Goal: Task Accomplishment & Management: Manage account settings

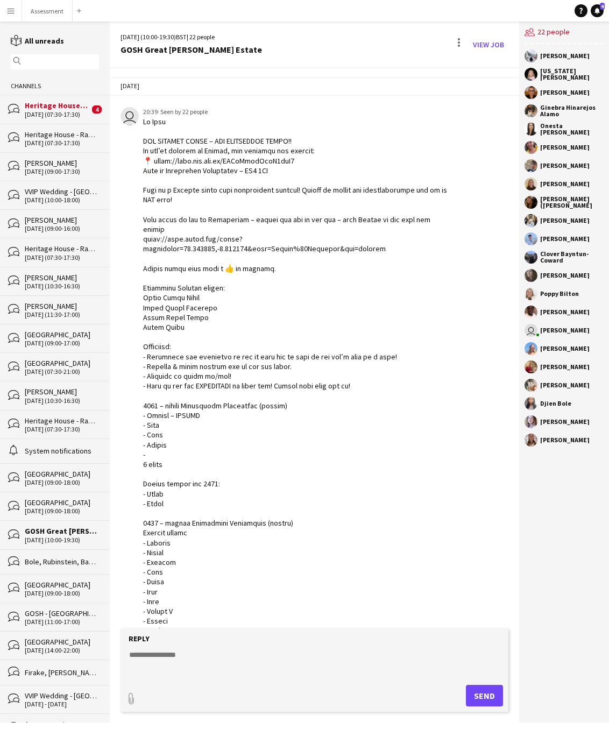
scroll to position [1396, 0]
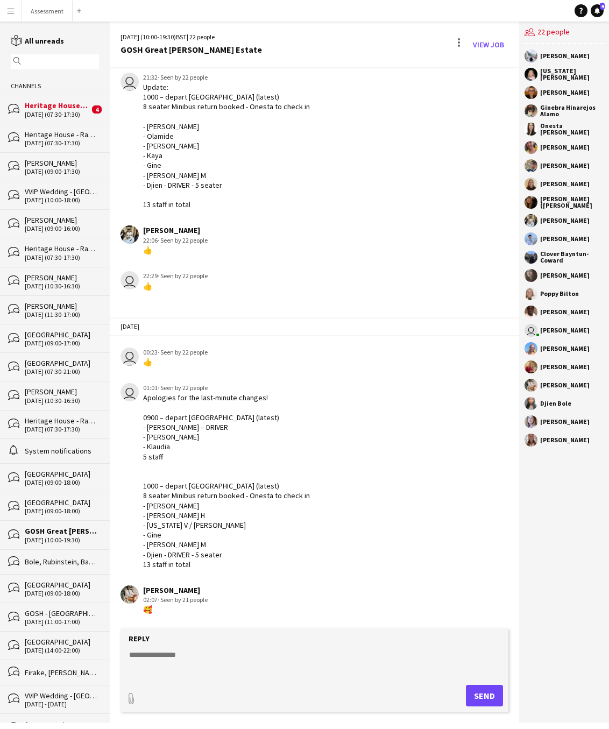
click at [9, 10] on app-icon "Menu" at bounding box center [10, 10] width 9 height 9
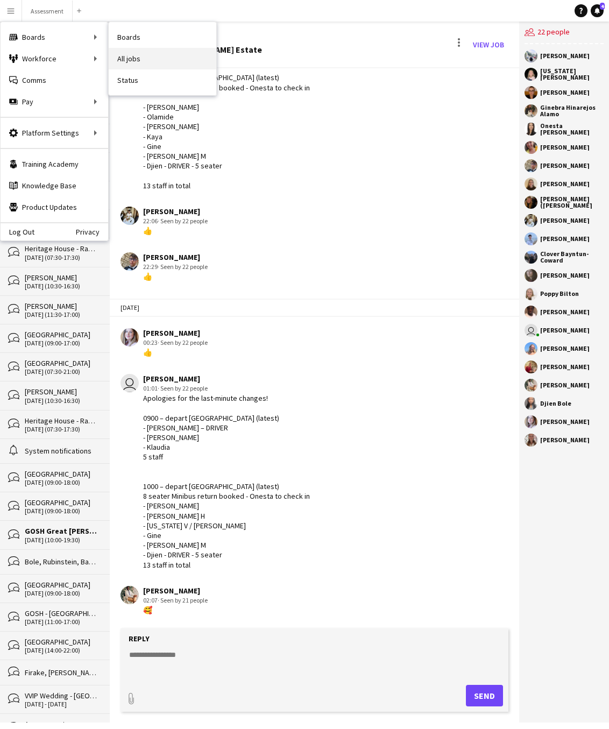
click at [131, 59] on link "All jobs" at bounding box center [163, 59] width 108 height 22
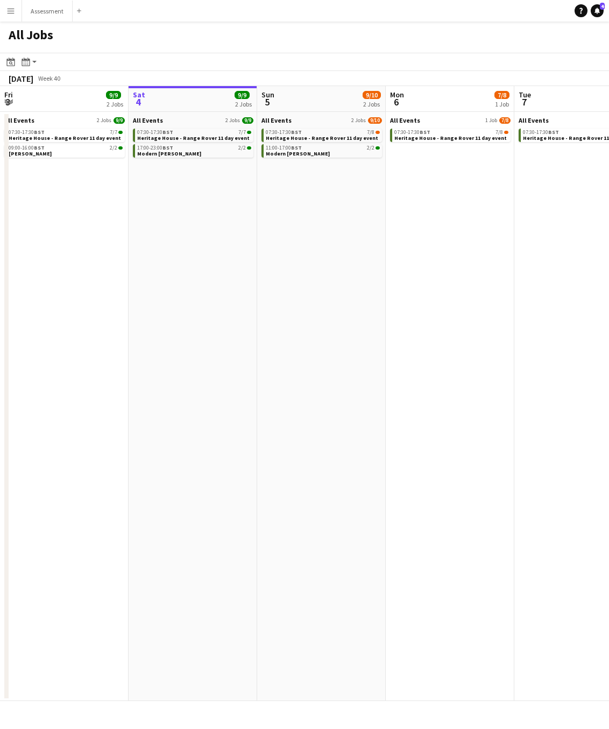
scroll to position [0, 257]
click at [316, 135] on span "Heritage House - Range Rover 11 day event" at bounding box center [322, 138] width 112 height 7
click at [220, 146] on div "17:00-23:00 BST 2/2" at bounding box center [194, 147] width 114 height 5
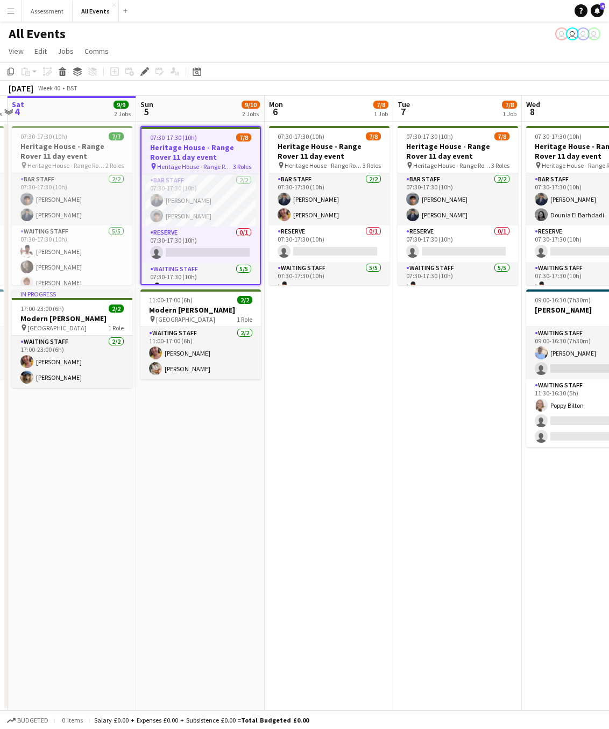
scroll to position [0, 330]
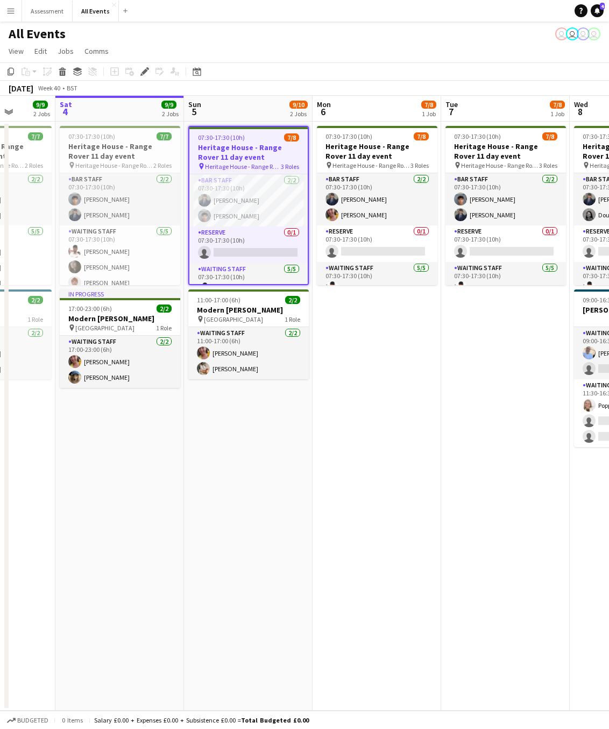
drag, startPoint x: 404, startPoint y: 346, endPoint x: 524, endPoint y: 315, distance: 124.0
click at [524, 315] on app-calendar-viewport "Wed 1 5/5 2 Jobs Thu 2 1/1 1 Job Fri 3 9/9 2 Jobs Sat 4 9/9 2 Jobs Sun 5 9/10 2…" at bounding box center [304, 403] width 609 height 615
click at [257, 354] on app-card-role "Waiting Staff 2/2 11:00-17:00 (6h) Ruth Danieli Tanaka Chitsenga" at bounding box center [248, 353] width 121 height 52
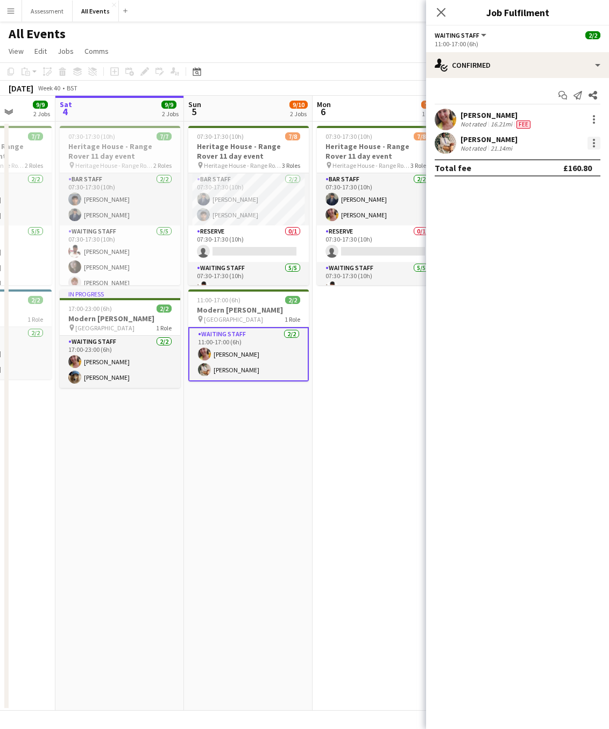
click at [597, 144] on div at bounding box center [594, 143] width 13 height 13
click at [548, 263] on span "Remove" at bounding box center [541, 266] width 32 height 9
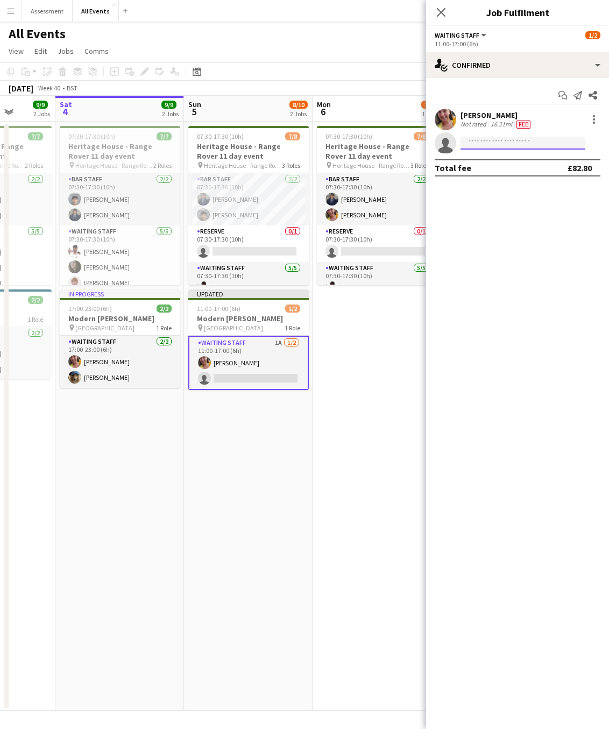
click at [514, 144] on input at bounding box center [523, 143] width 125 height 13
type input "*****"
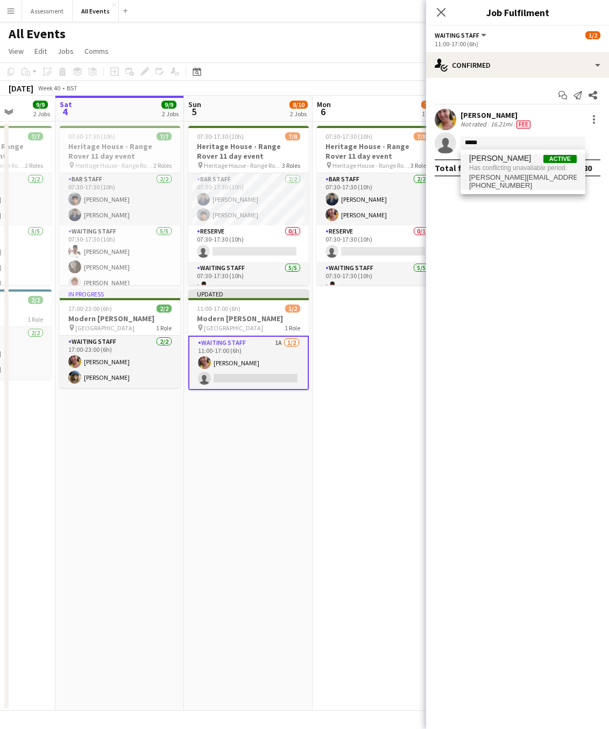
click at [506, 167] on span "Has conflicting unavailable period." at bounding box center [523, 168] width 108 height 10
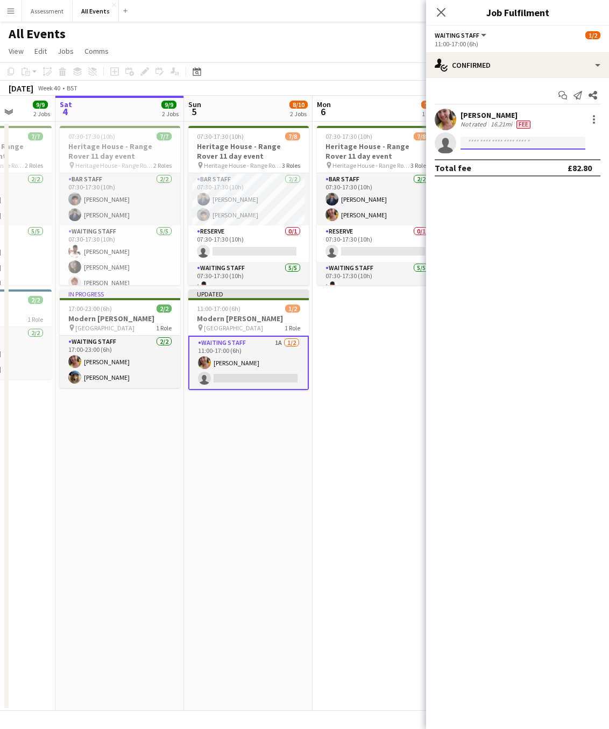
click at [495, 146] on input at bounding box center [523, 143] width 125 height 13
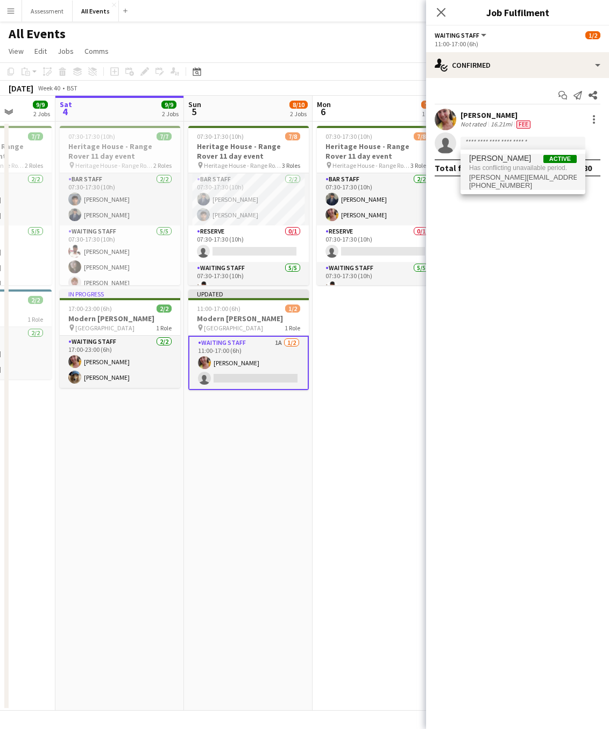
click at [503, 168] on span "Has conflicting unavailable period." at bounding box center [523, 168] width 108 height 10
click at [439, 13] on icon "Close pop-in" at bounding box center [441, 12] width 10 height 10
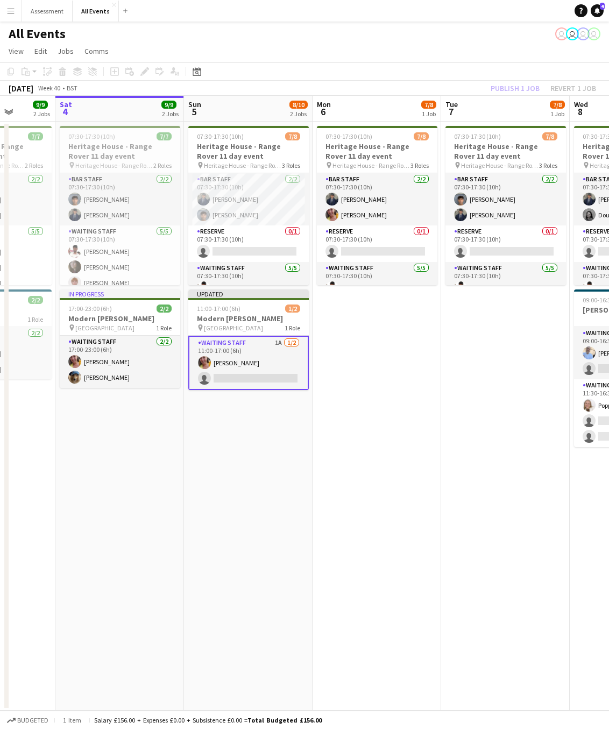
click at [506, 89] on div "Publish 1 job Revert 1 job" at bounding box center [543, 88] width 131 height 14
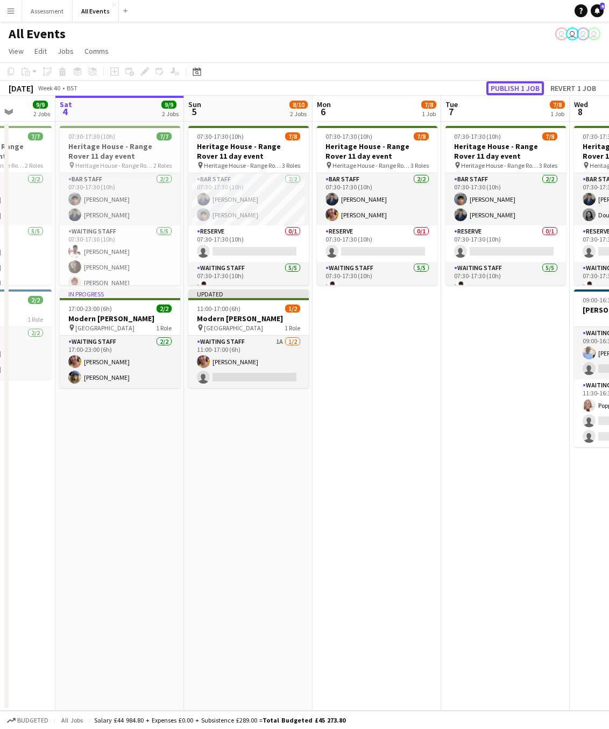
click at [508, 88] on button "Publish 1 job" at bounding box center [516, 88] width 58 height 14
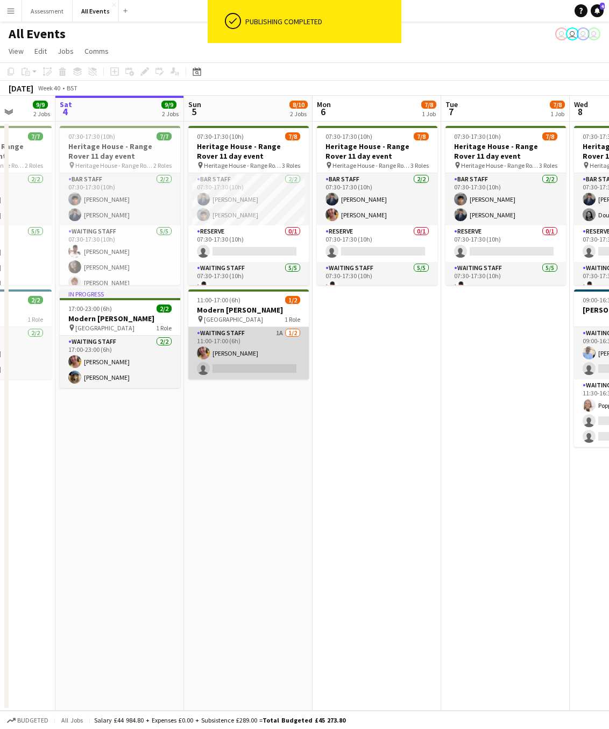
click at [249, 370] on app-card-role "Waiting Staff 1A [DATE] 11:00-17:00 (6h) [PERSON_NAME] single-neutral-actions" at bounding box center [248, 353] width 121 height 52
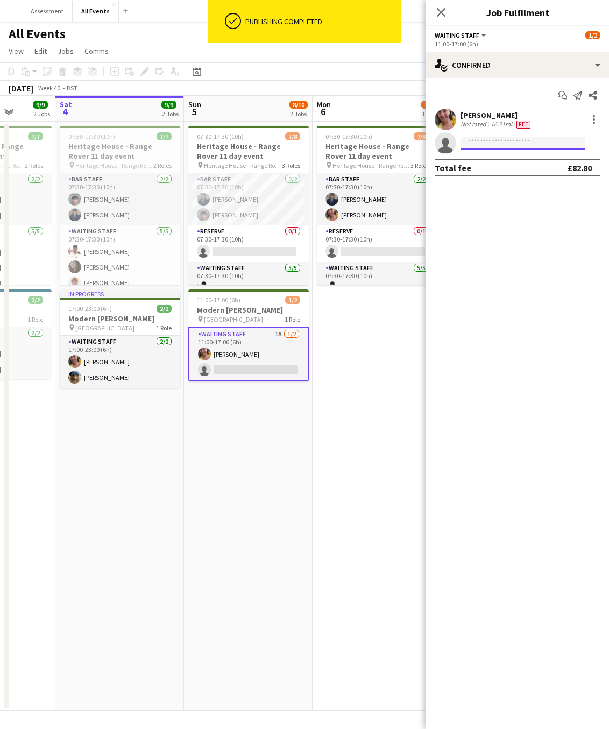
click at [525, 143] on input at bounding box center [523, 143] width 125 height 13
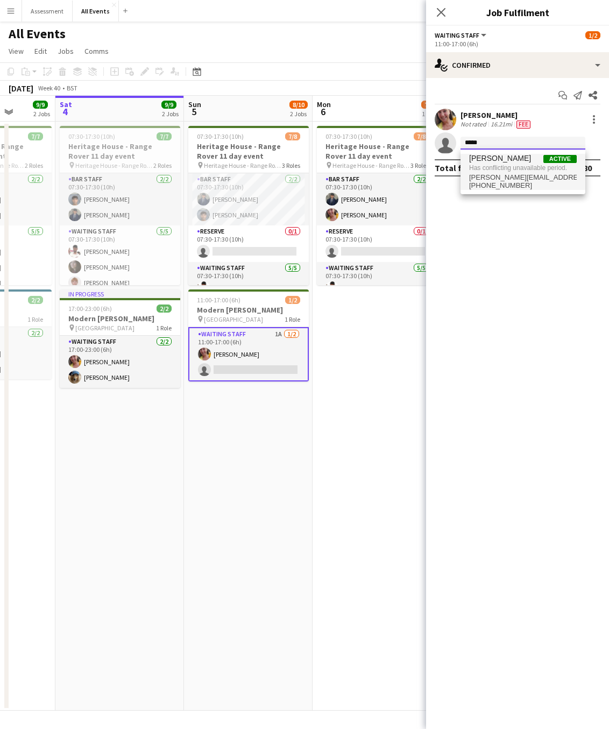
type input "*****"
click at [496, 165] on span "Has conflicting unavailable period." at bounding box center [523, 168] width 108 height 10
type input "***"
click at [529, 158] on span "Emily Reeve Active" at bounding box center [523, 158] width 108 height 9
type input "***"
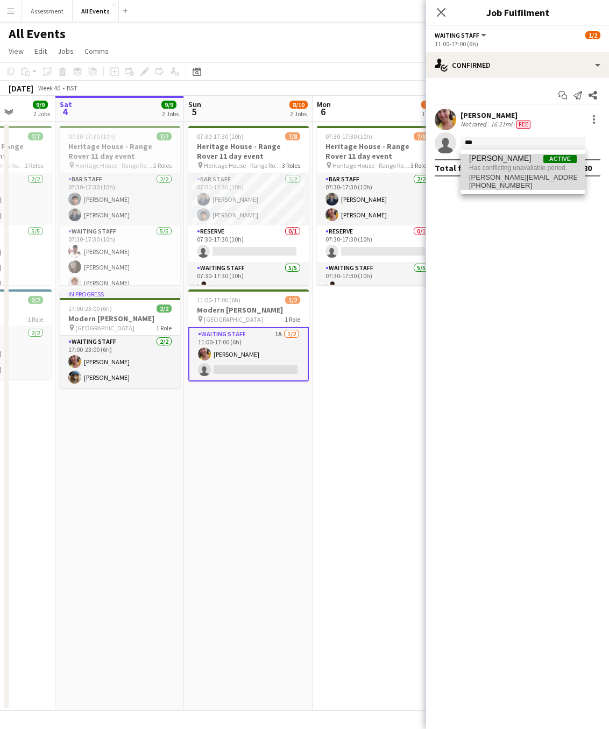
click at [479, 181] on span "[PHONE_NUMBER]" at bounding box center [523, 185] width 108 height 9
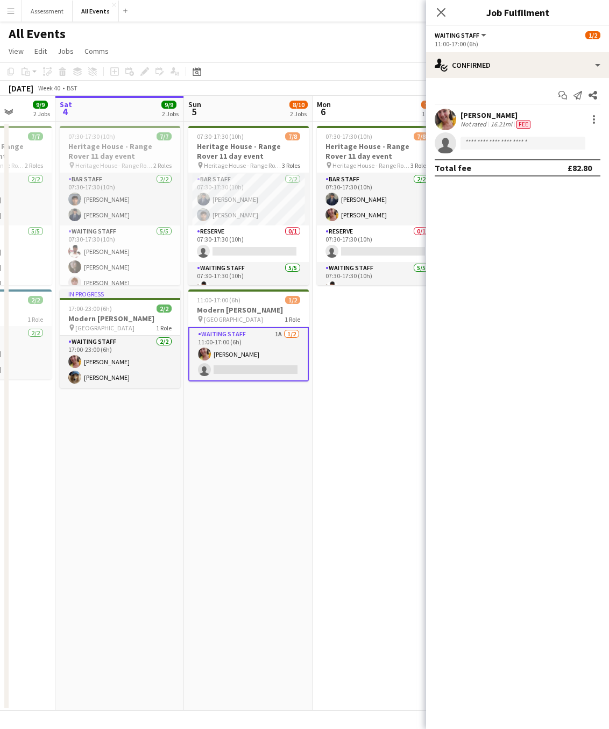
click at [12, 9] on app-icon "Menu" at bounding box center [10, 10] width 9 height 9
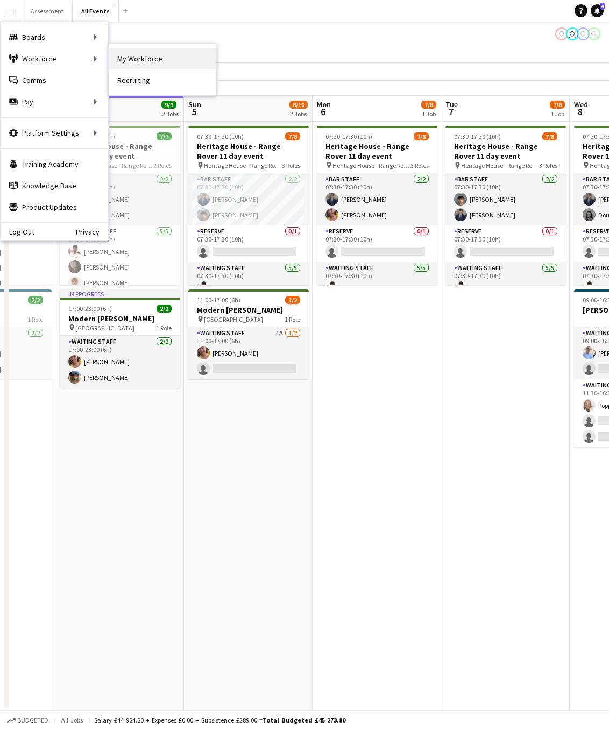
click at [142, 58] on link "My Workforce" at bounding box center [163, 59] width 108 height 22
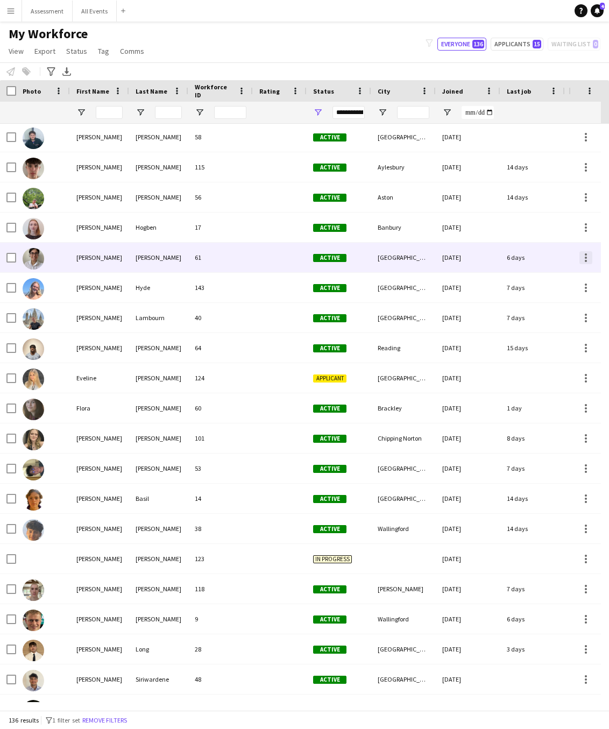
click at [590, 259] on div at bounding box center [586, 257] width 13 height 13
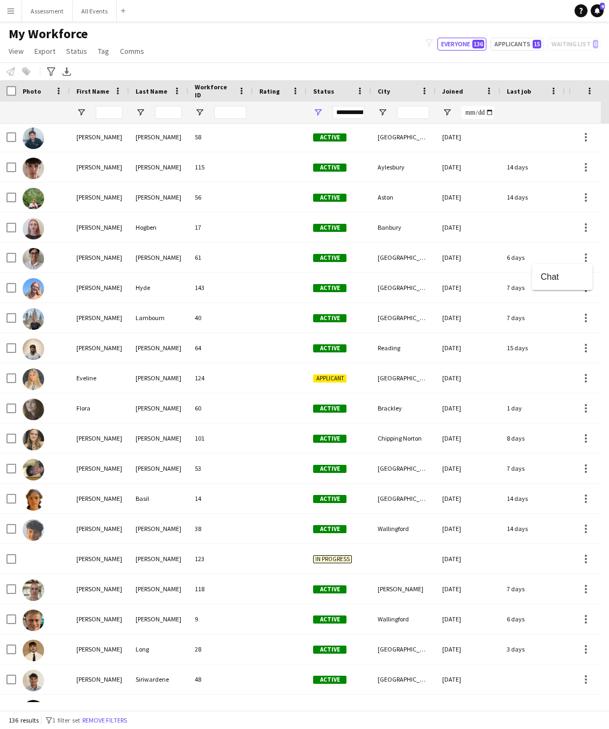
click at [189, 263] on div at bounding box center [304, 364] width 609 height 729
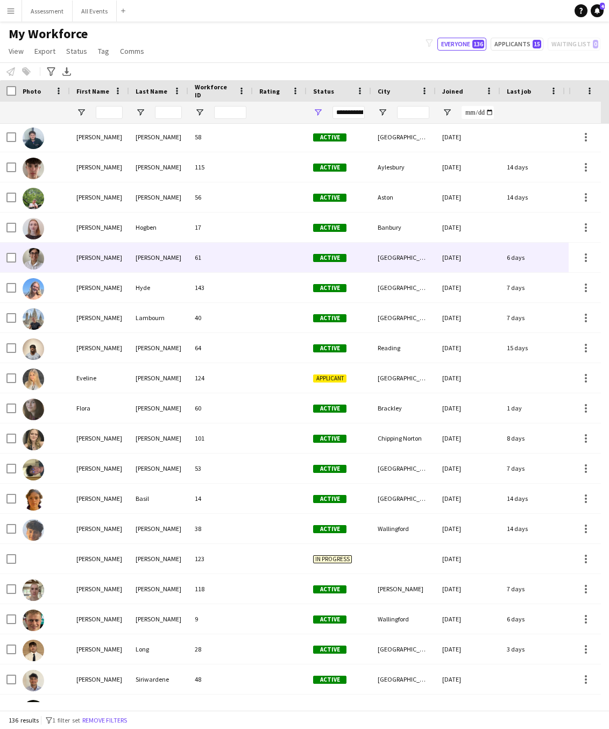
click at [188, 261] on div "61" at bounding box center [220, 258] width 65 height 30
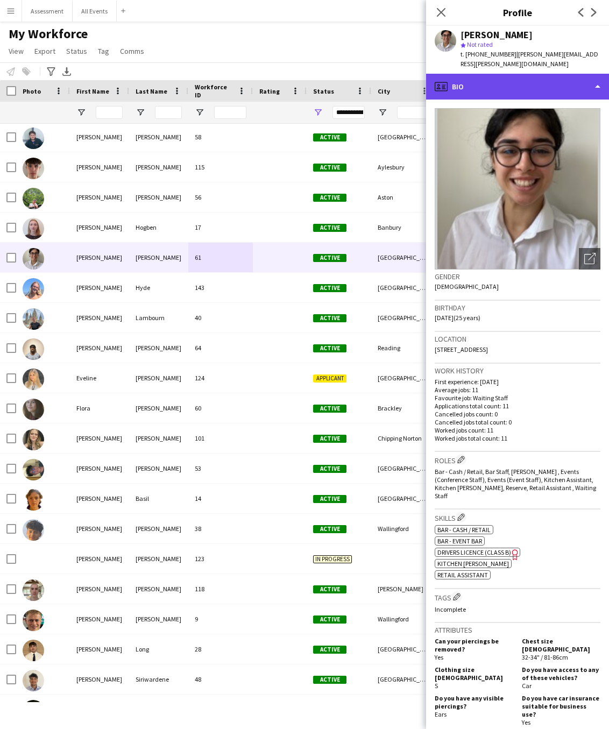
click at [510, 76] on div "profile Bio" at bounding box center [517, 87] width 183 height 26
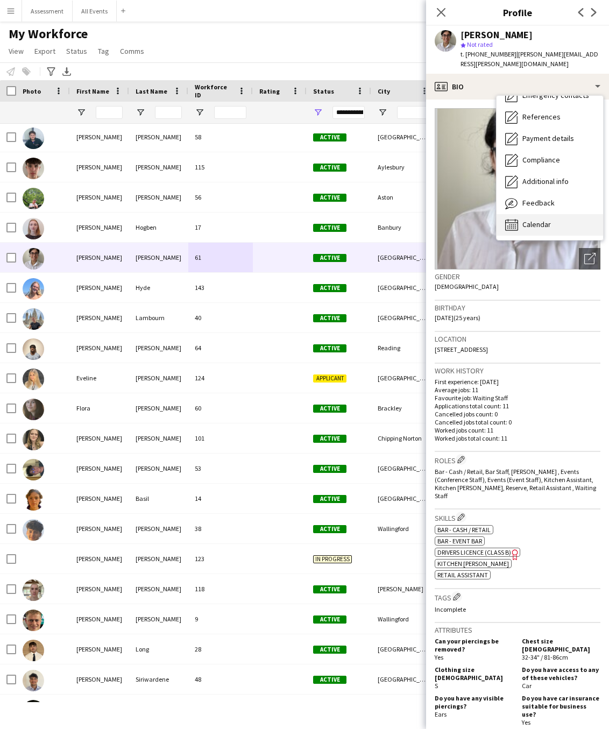
click at [531, 220] on span "Calendar" at bounding box center [537, 225] width 29 height 10
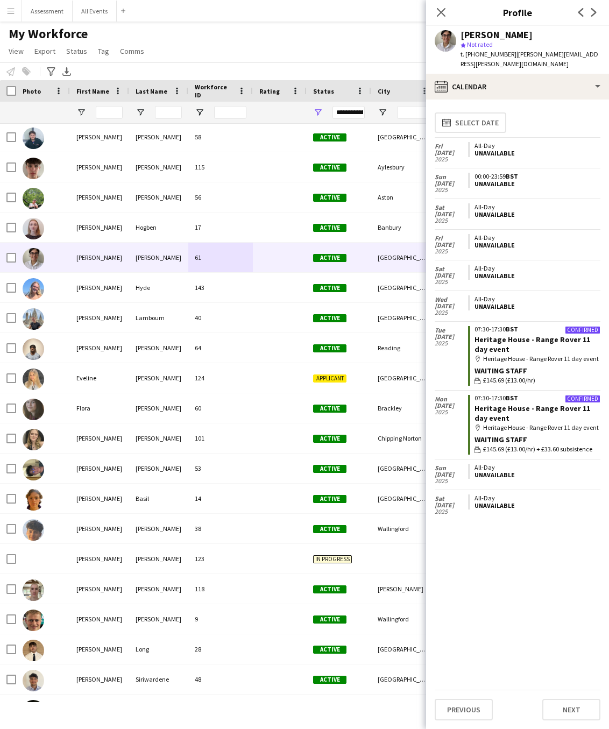
click at [493, 479] on div "Unavailable" at bounding box center [536, 476] width 122 height 8
click at [476, 479] on div "Unavailable" at bounding box center [536, 476] width 122 height 8
click at [507, 479] on div "Unavailable" at bounding box center [536, 476] width 122 height 8
click at [486, 479] on div "Unavailable" at bounding box center [536, 476] width 122 height 8
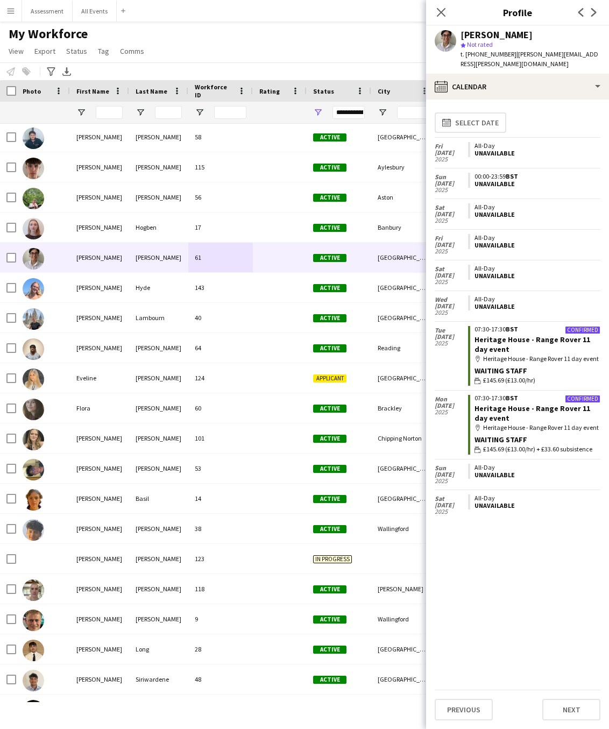
click at [460, 478] on span "5 Oct" at bounding box center [451, 475] width 33 height 6
click at [447, 484] on span "2025" at bounding box center [451, 481] width 33 height 6
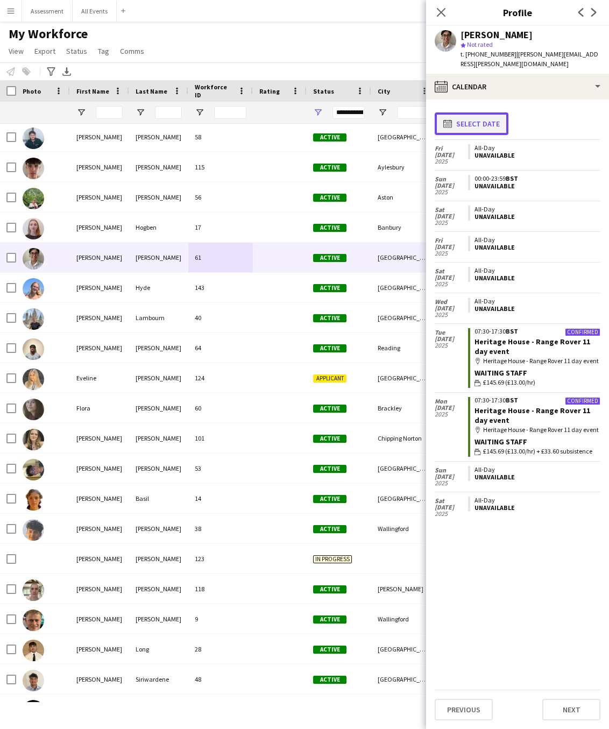
click at [463, 113] on button "calendar-full Select date" at bounding box center [472, 123] width 74 height 23
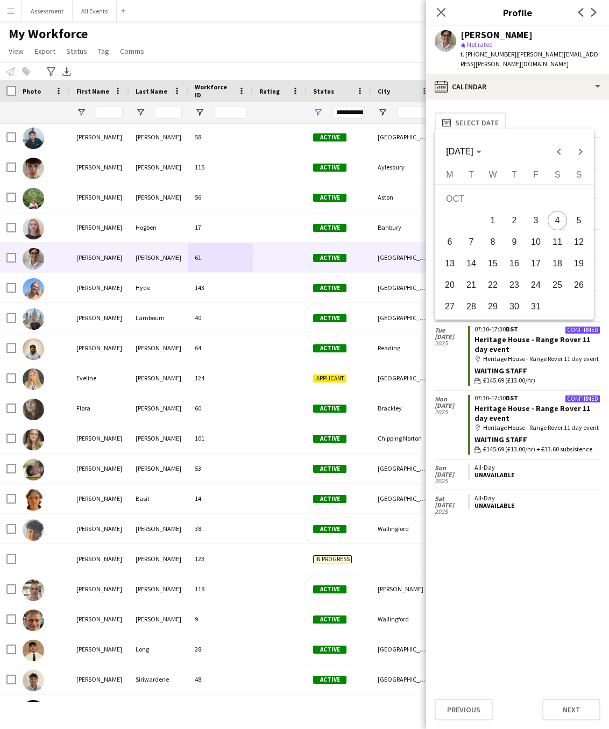
click at [582, 224] on span "5" at bounding box center [578, 220] width 19 height 19
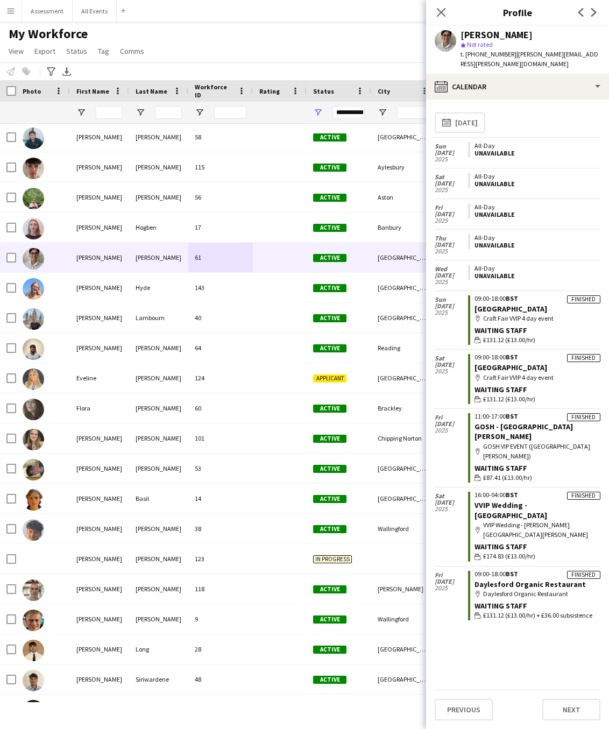
click at [511, 150] on div "Unavailable" at bounding box center [536, 154] width 122 height 8
click at [443, 13] on icon at bounding box center [441, 12] width 10 height 10
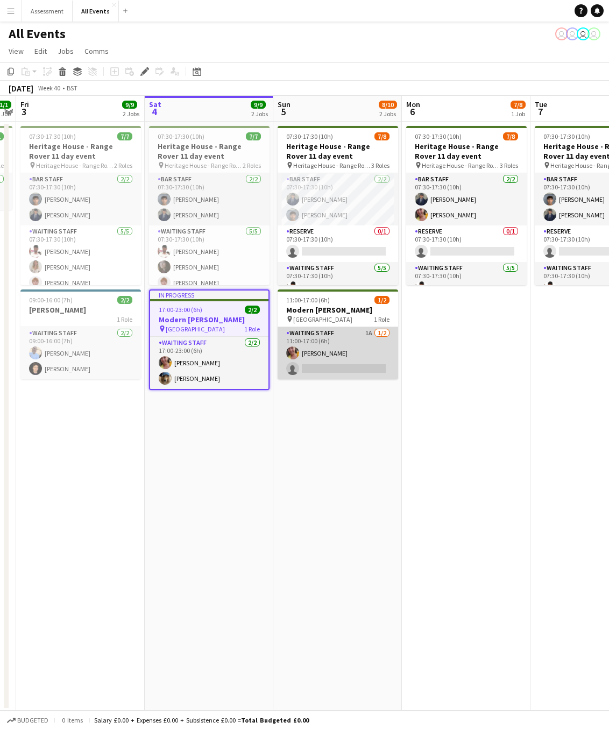
click at [334, 366] on app-card-role "Waiting Staff 1A [DATE] 11:00-17:00 (6h) [PERSON_NAME] single-neutral-actions" at bounding box center [338, 353] width 121 height 52
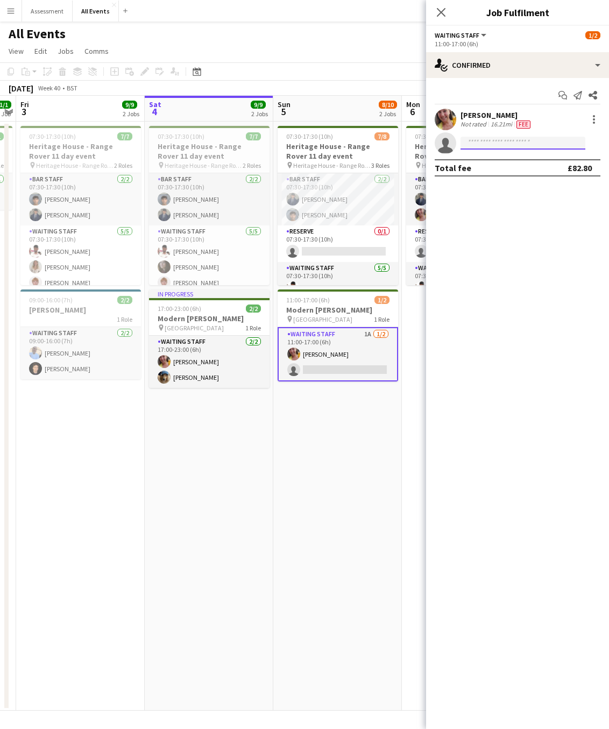
click at [510, 142] on input at bounding box center [523, 143] width 125 height 13
type input "*****"
click at [506, 167] on span "[PERSON_NAME][EMAIL_ADDRESS][PERSON_NAME][DOMAIN_NAME]" at bounding box center [523, 167] width 108 height 9
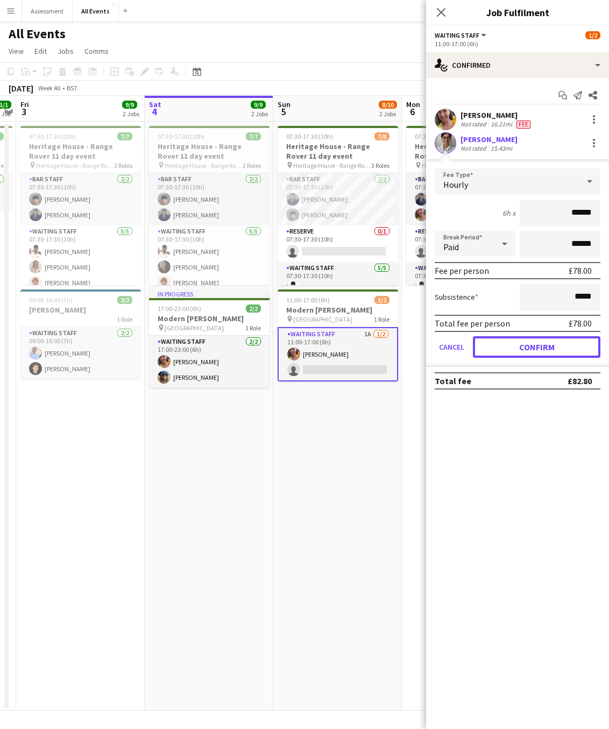
click at [522, 347] on button "Confirm" at bounding box center [537, 347] width 128 height 22
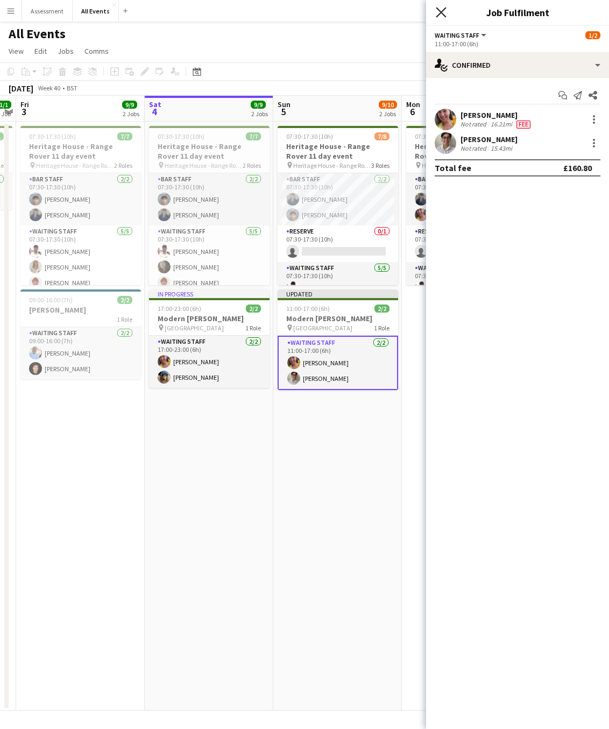
click at [441, 11] on icon at bounding box center [441, 12] width 10 height 10
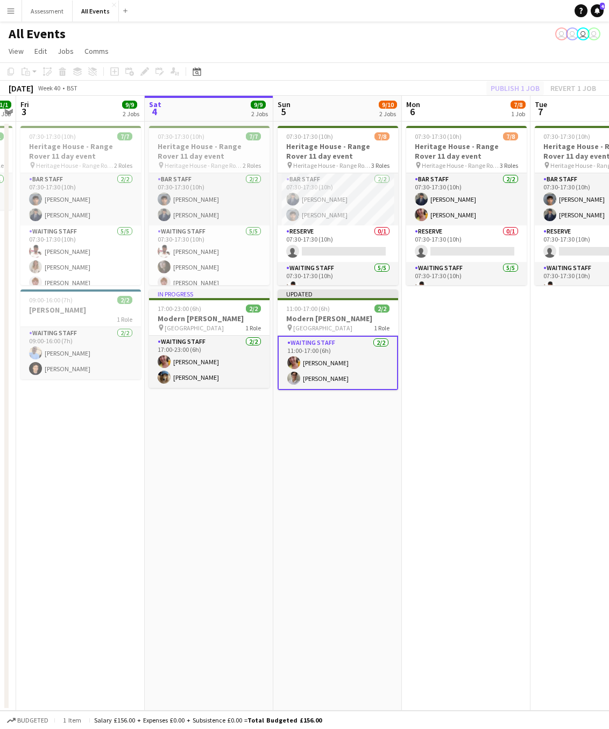
click at [502, 88] on div "Publish 1 job Revert 1 job" at bounding box center [543, 88] width 131 height 14
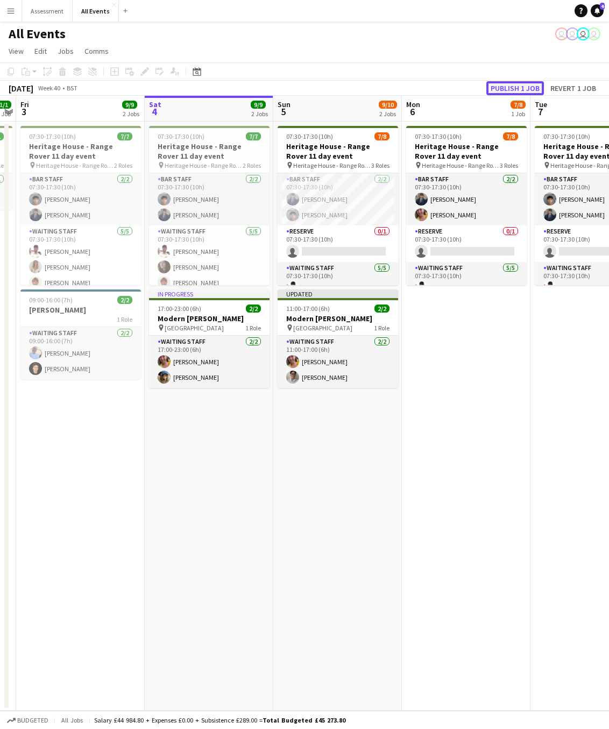
click at [505, 89] on button "Publish 1 job" at bounding box center [516, 88] width 58 height 14
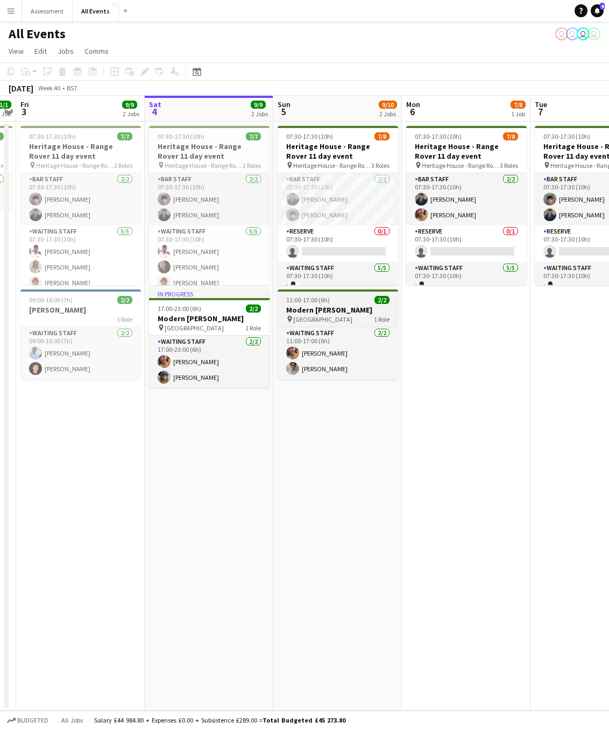
click at [346, 304] on app-job-card "11:00-17:00 (6h) 2/2 Modern [PERSON_NAME] pin Langtree House 1 Role Waiting Sta…" at bounding box center [338, 335] width 121 height 90
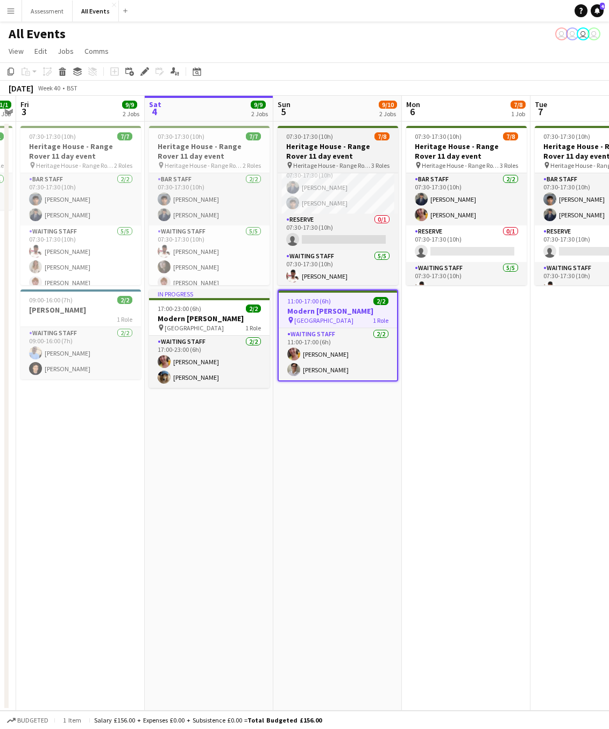
scroll to position [13, 0]
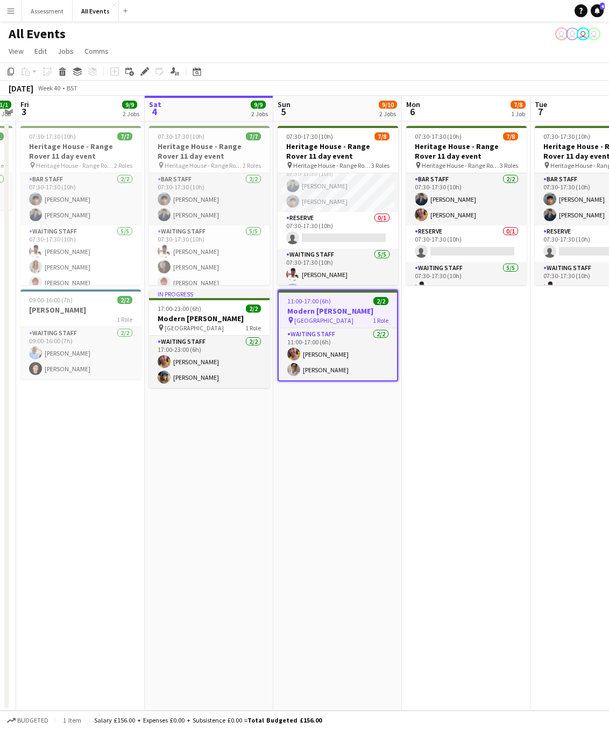
click at [402, 221] on app-date-cell "07:30-17:30 (10h) 7/8 Heritage House - Range Rover 11 day event pin Heritage Ho…" at bounding box center [466, 416] width 129 height 589
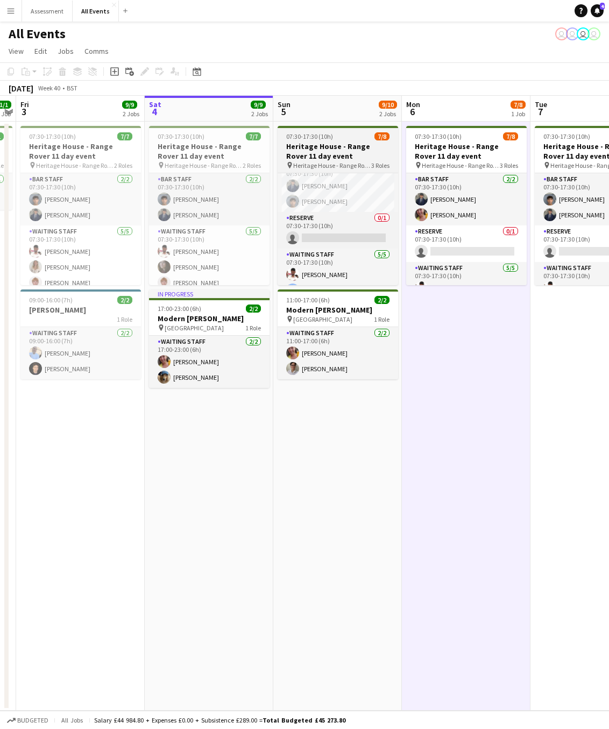
scroll to position [25, 0]
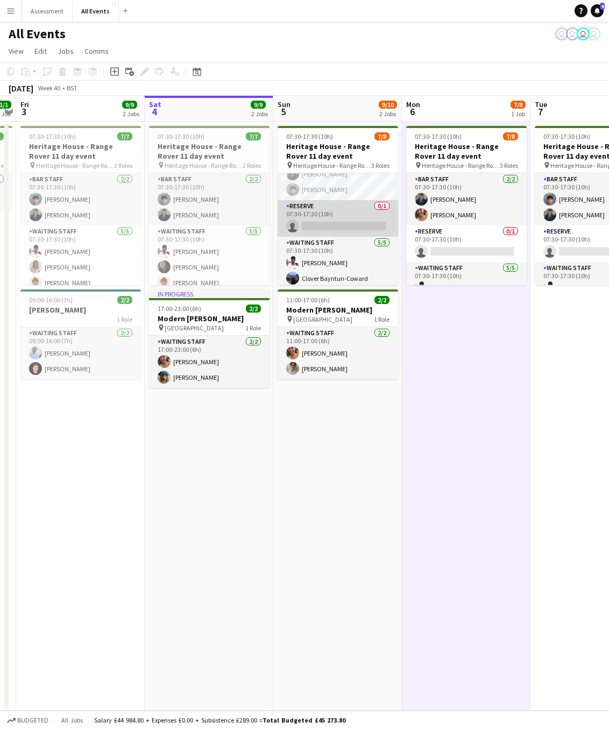
click at [368, 229] on app-card-role "Reserve 0/1 07:30-17:30 (10h) single-neutral-actions" at bounding box center [338, 218] width 121 height 37
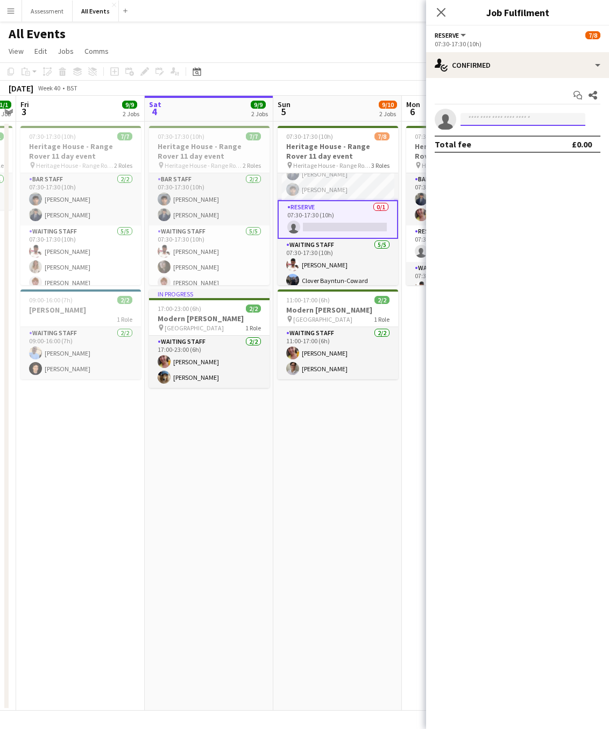
click at [496, 122] on input at bounding box center [523, 119] width 125 height 13
type input "******"
click at [506, 144] on span "[EMAIL_ADDRESS][DOMAIN_NAME]" at bounding box center [523, 143] width 108 height 9
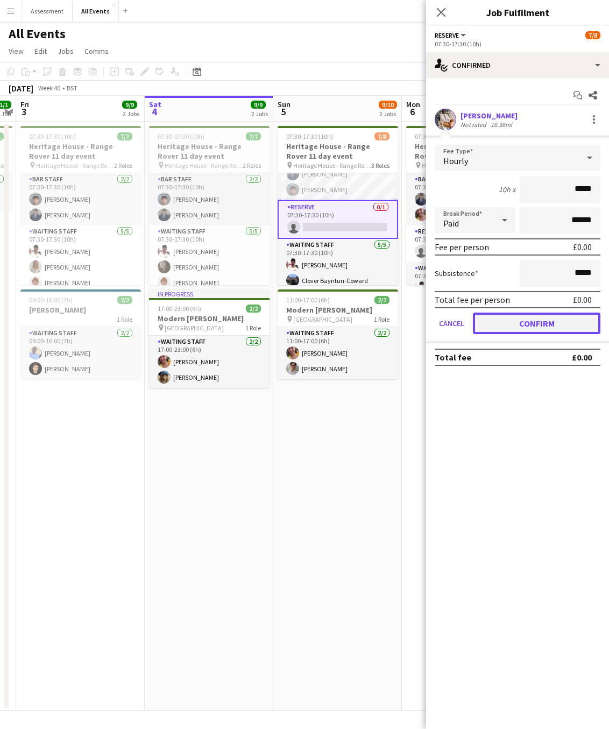
click at [534, 321] on button "Confirm" at bounding box center [537, 324] width 128 height 22
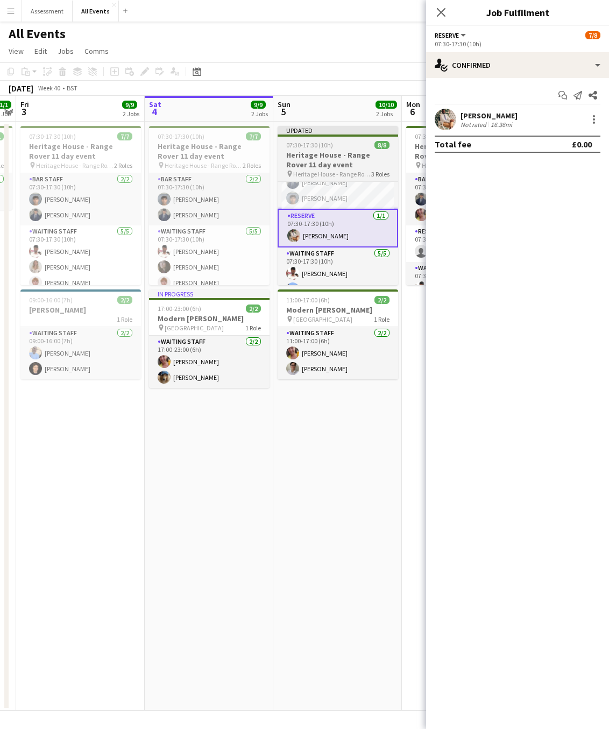
scroll to position [0, 338]
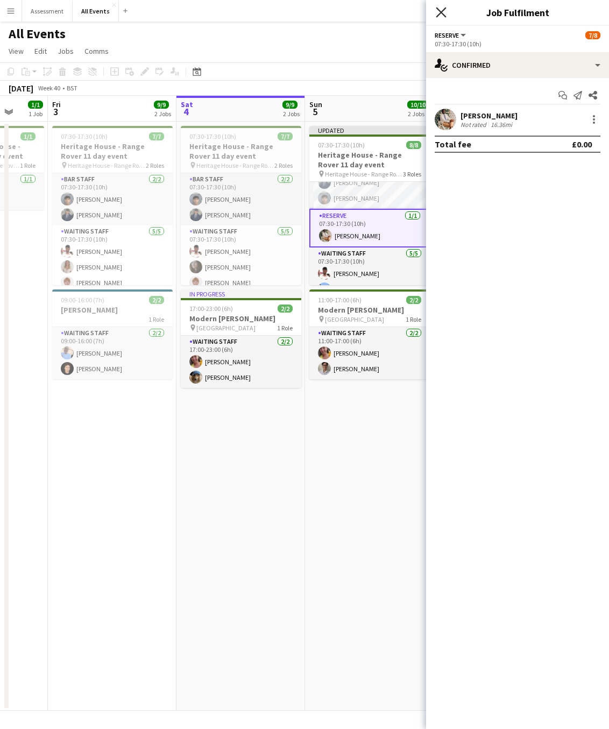
click at [441, 13] on icon at bounding box center [441, 12] width 10 height 10
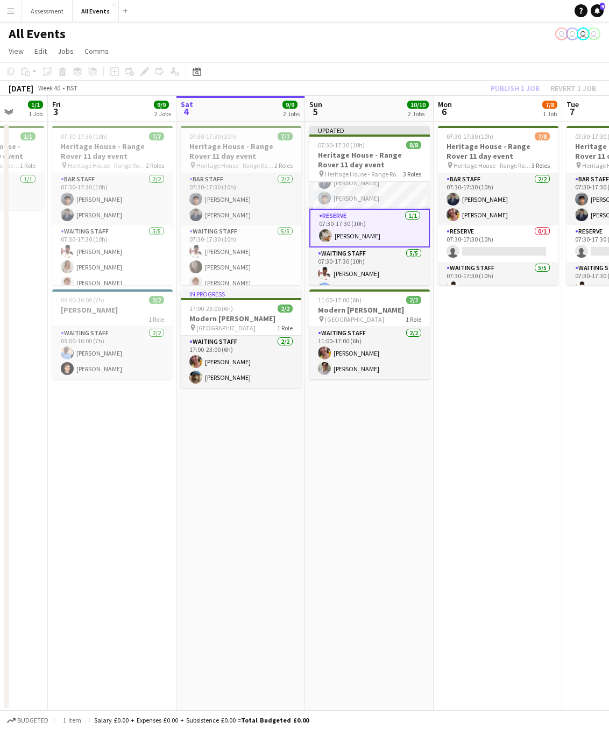
click at [359, 109] on app-board-header-date "Sun 5 10/10 2 Jobs" at bounding box center [369, 109] width 129 height 26
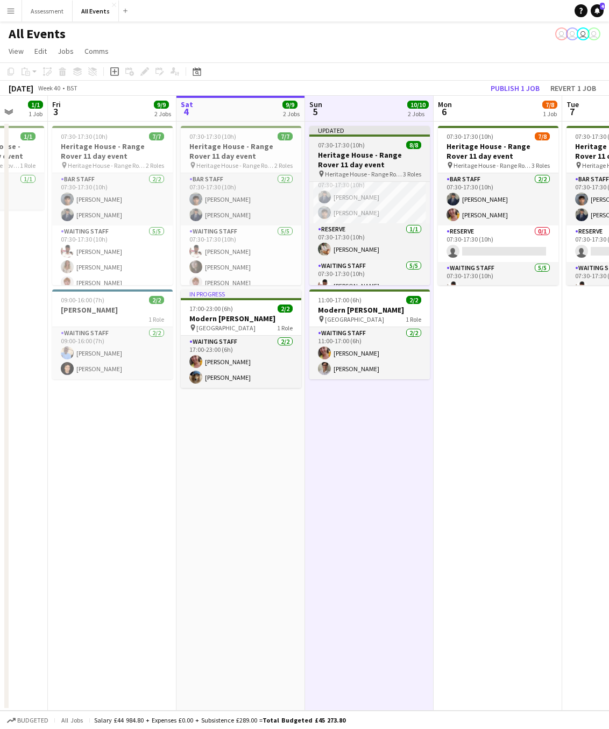
scroll to position [0, 0]
click at [366, 157] on h3 "Heritage House - Range Rover 11 day event" at bounding box center [370, 159] width 121 height 19
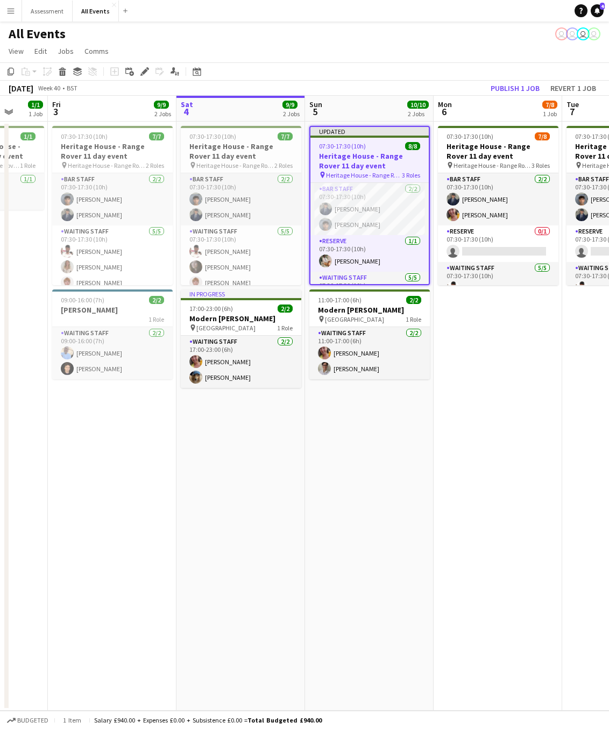
click at [366, 156] on h3 "Heritage House - Range Rover 11 day event" at bounding box center [370, 160] width 118 height 19
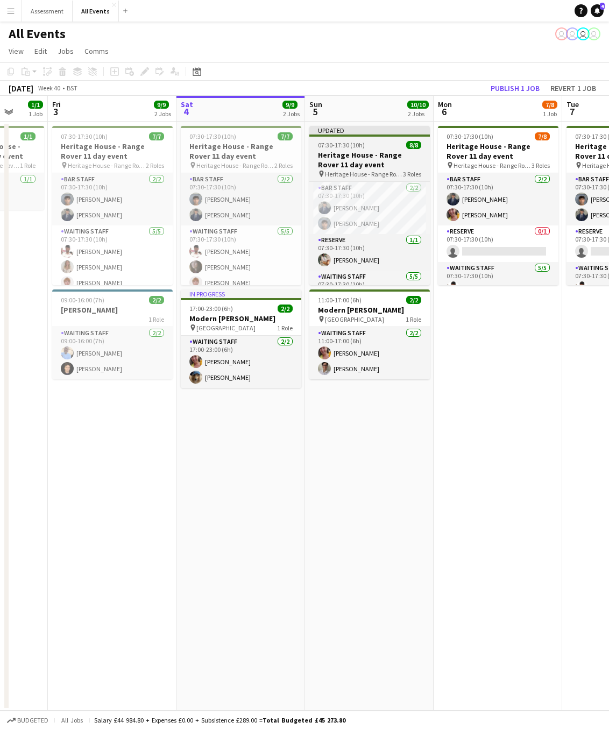
click at [368, 156] on h3 "Heritage House - Range Rover 11 day event" at bounding box center [370, 159] width 121 height 19
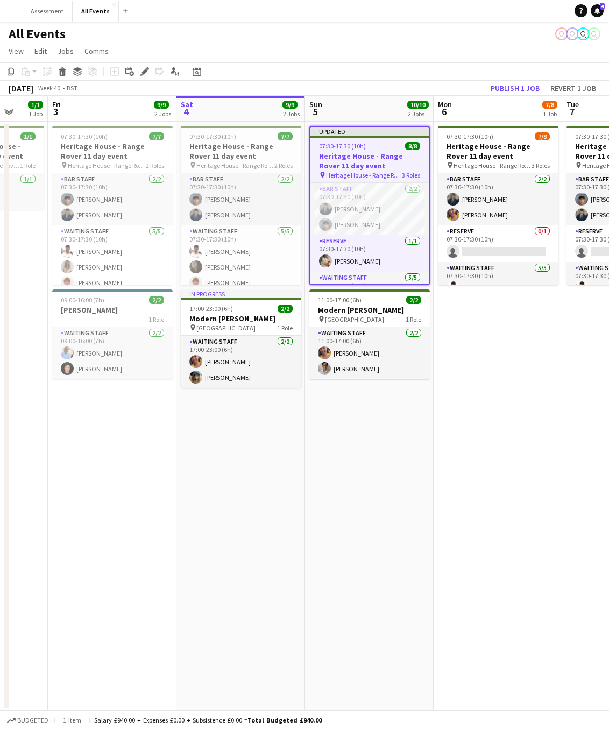
click at [368, 156] on h3 "Heritage House - Range Rover 11 day event" at bounding box center [370, 160] width 118 height 19
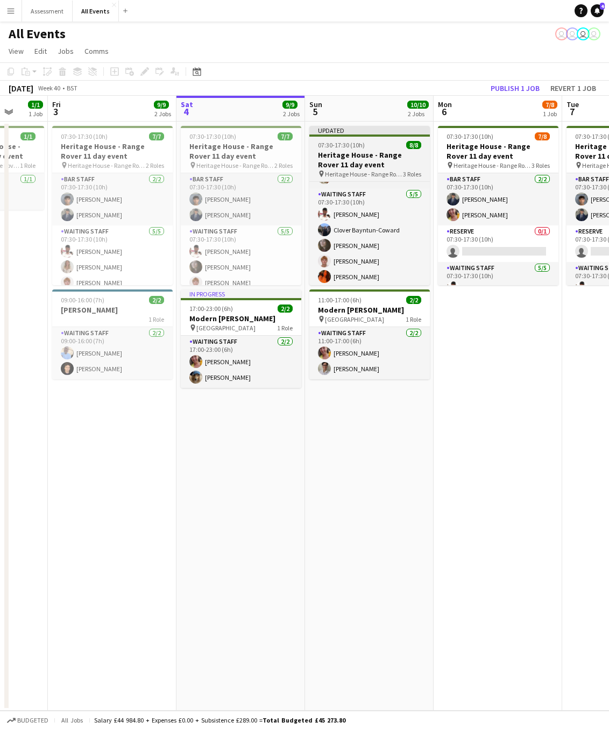
scroll to position [85, 0]
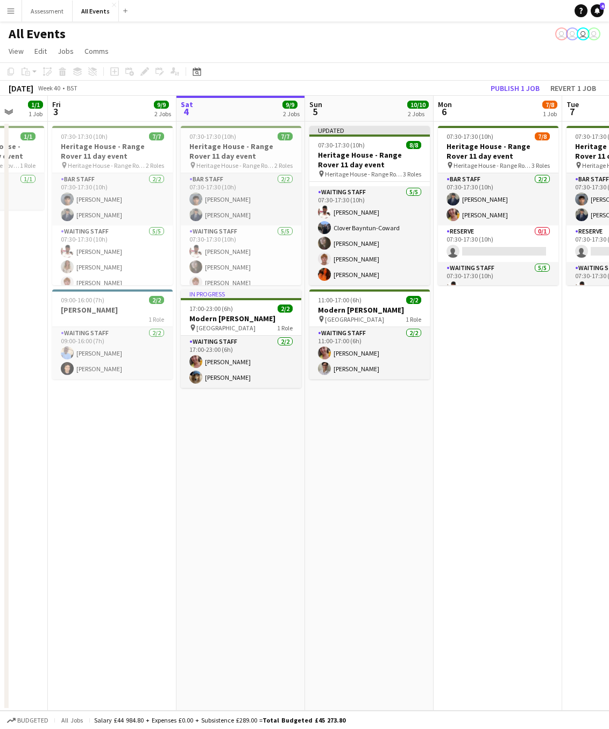
click at [412, 258] on app-calendar-viewport "Tue 30 Wed 1 5/5 2 Jobs Thu 2 1/1 1 Job Fri 3 9/9 2 Jobs Sat 4 9/9 2 Jobs Sun 5…" at bounding box center [304, 403] width 609 height 615
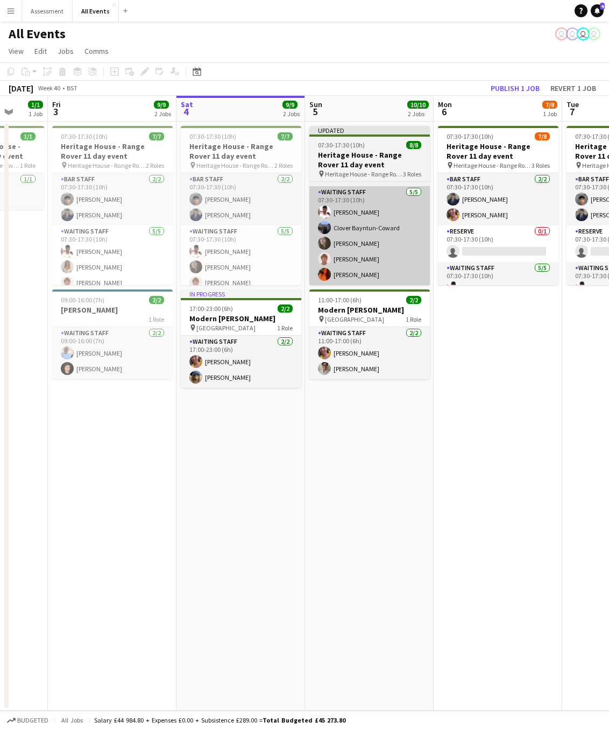
scroll to position [0, 347]
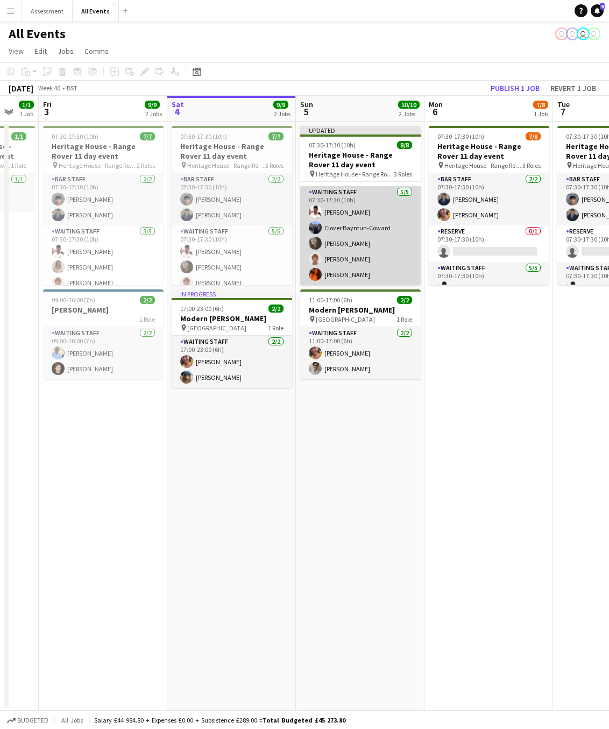
click at [400, 254] on app-card-role "Waiting Staff [DATE] 07:30-17:30 (10h) [PERSON_NAME] Clover Bayntun-Coward [PER…" at bounding box center [360, 235] width 121 height 99
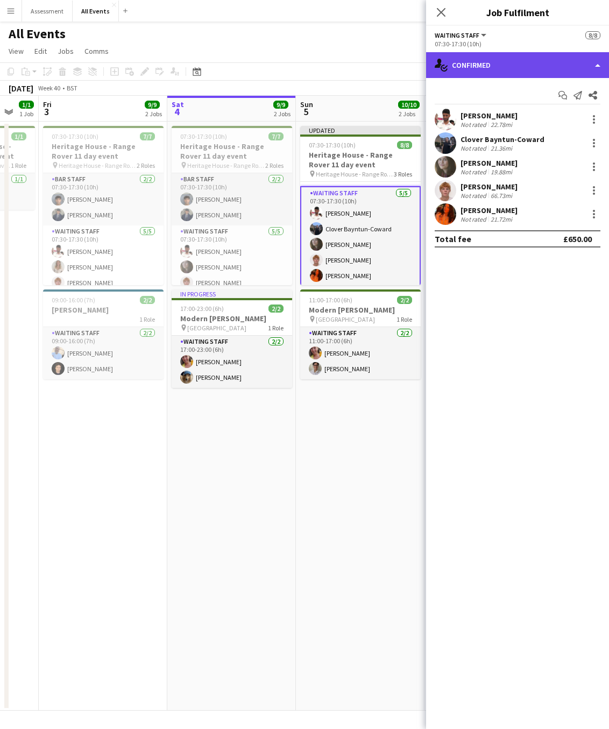
click at [544, 68] on div "single-neutral-actions-check-2 Confirmed" at bounding box center [517, 65] width 183 height 26
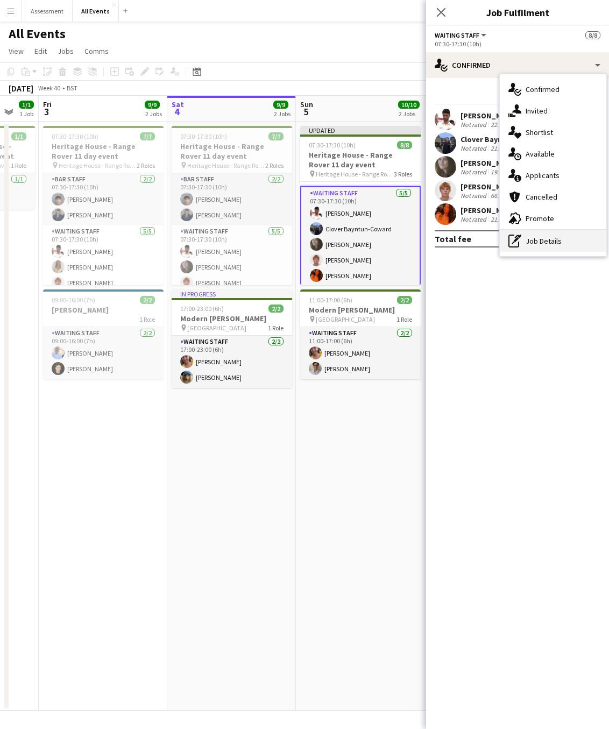
click at [546, 242] on div "pen-write Job Details" at bounding box center [553, 241] width 107 height 22
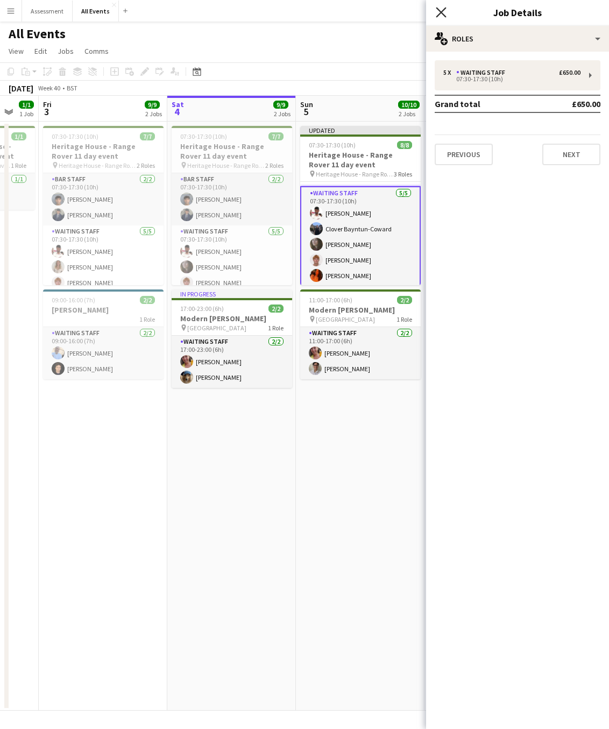
click at [441, 13] on icon at bounding box center [441, 12] width 10 height 10
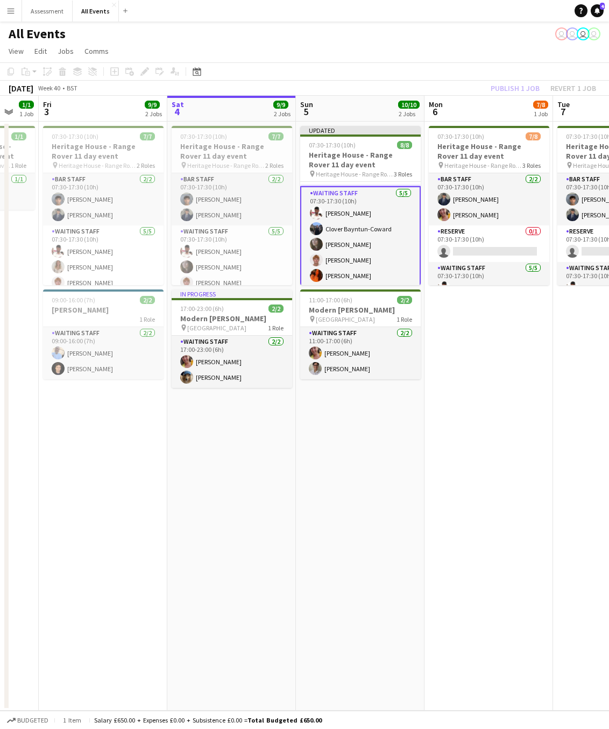
click at [393, 259] on app-card-role "Waiting Staff [DATE] 07:30-17:30 (10h) [PERSON_NAME] Clover Bayntun-Coward [PER…" at bounding box center [360, 236] width 121 height 101
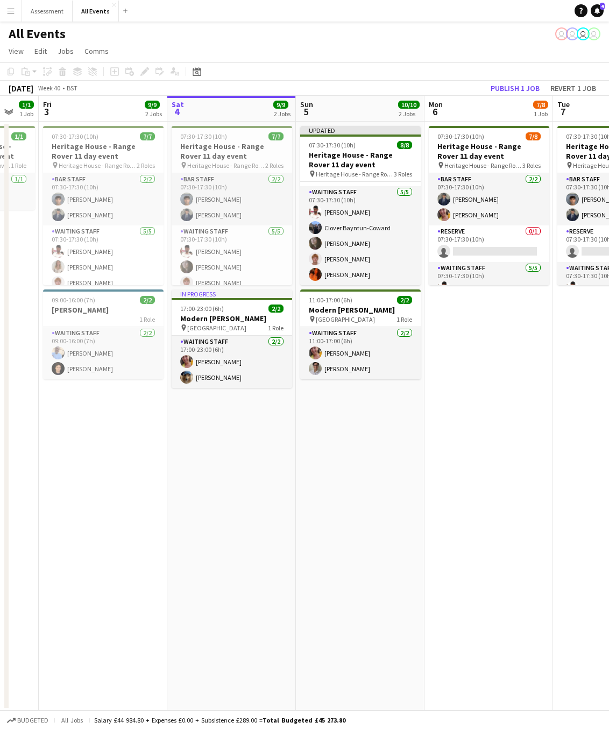
click at [583, 33] on app-user-avatar "user" at bounding box center [583, 33] width 13 height 13
click at [514, 87] on button "Publish 1 job" at bounding box center [516, 88] width 58 height 14
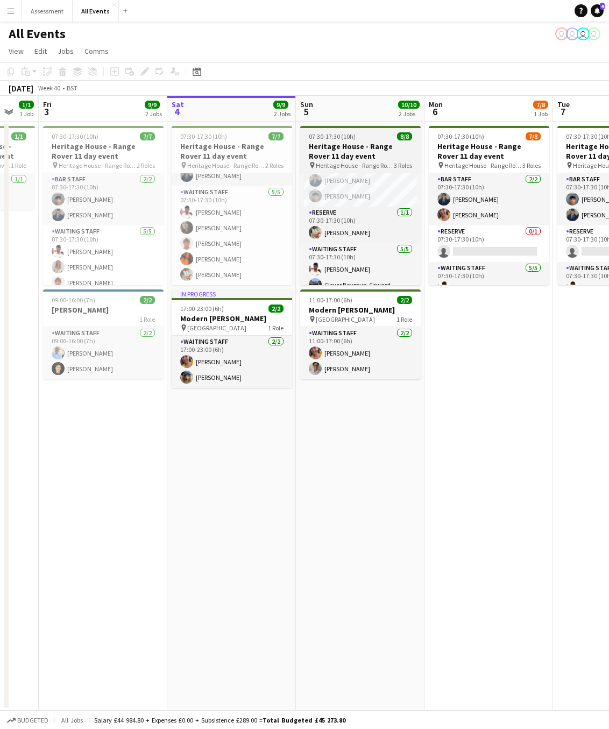
scroll to position [16, 0]
click at [364, 154] on h3 "Heritage House - Range Rover 11 day event" at bounding box center [360, 151] width 121 height 19
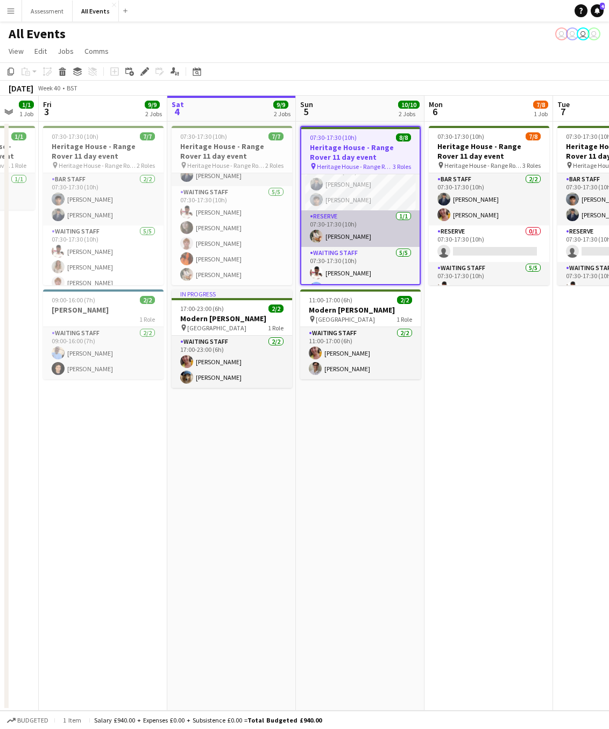
click at [369, 237] on app-card-role "Reserve [DATE] 07:30-17:30 (10h) [PERSON_NAME]" at bounding box center [360, 228] width 118 height 37
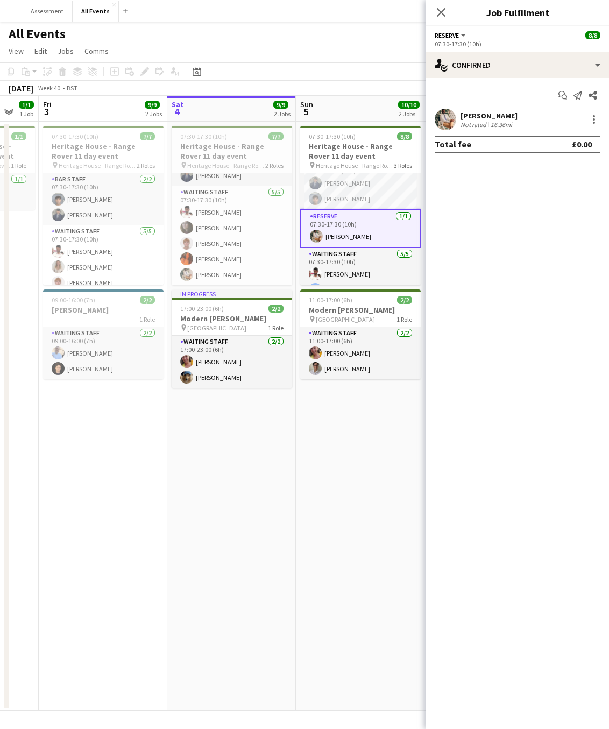
click at [466, 36] on button "Reserve" at bounding box center [451, 35] width 33 height 8
click at [460, 54] on li "All roles" at bounding box center [471, 53] width 54 height 10
click at [467, 37] on button "All roles" at bounding box center [454, 35] width 39 height 8
click at [465, 69] on li "Reserve" at bounding box center [471, 72] width 54 height 10
click at [463, 37] on button "Reserve" at bounding box center [451, 35] width 33 height 8
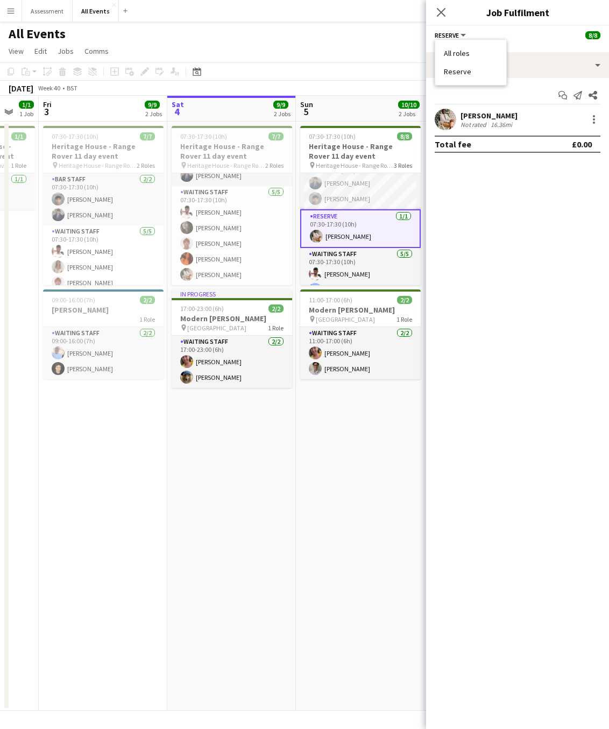
click at [470, 56] on li "All roles" at bounding box center [471, 53] width 54 height 10
click at [438, 16] on icon at bounding box center [441, 12] width 10 height 10
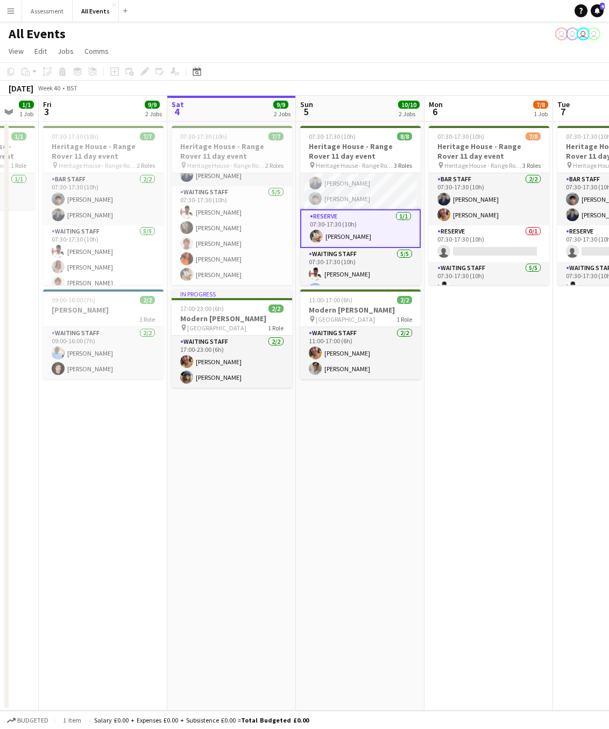
click at [377, 221] on app-card-role "Reserve [DATE] 07:30-17:30 (10h) [PERSON_NAME]" at bounding box center [360, 228] width 121 height 39
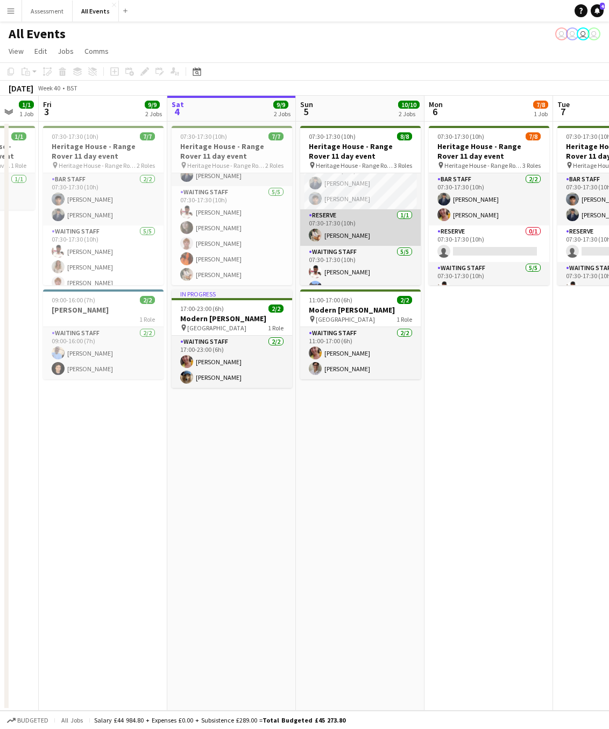
click at [377, 224] on app-card-role "Reserve [DATE] 07:30-17:30 (10h) [PERSON_NAME]" at bounding box center [360, 227] width 121 height 37
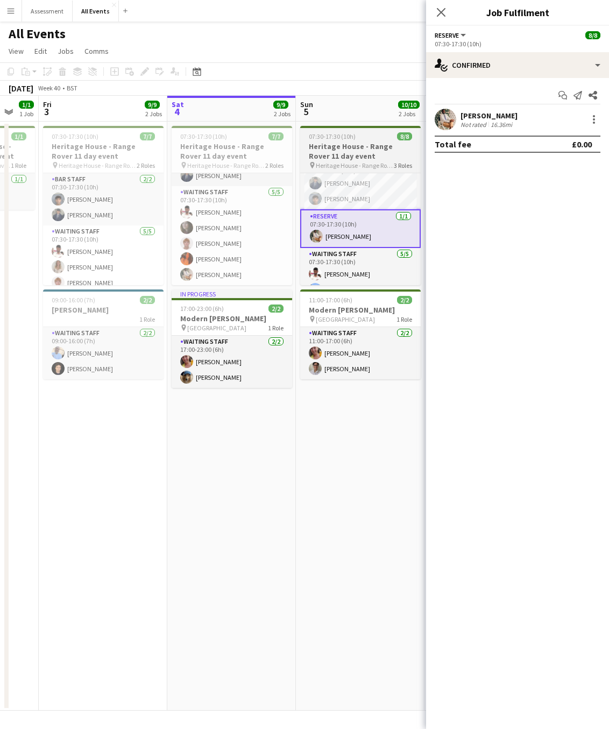
click at [379, 153] on h3 "Heritage House - Range Rover 11 day event" at bounding box center [360, 151] width 121 height 19
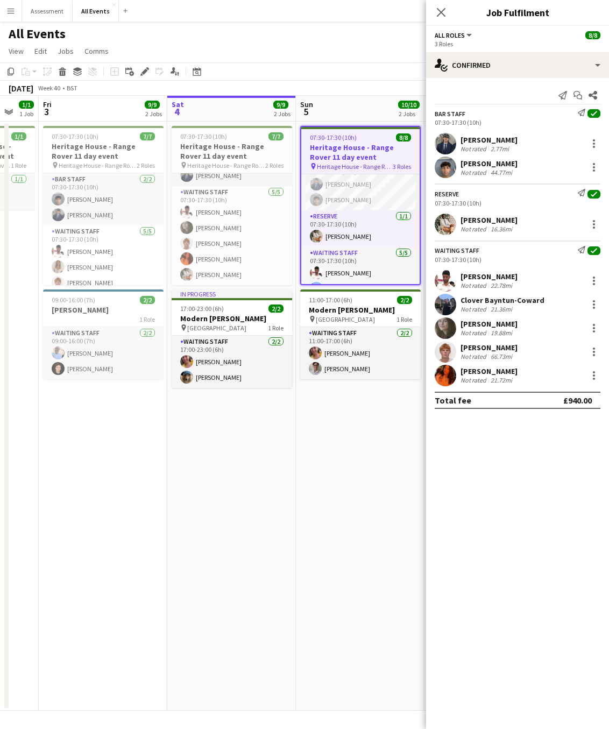
click at [536, 475] on mat-expansion-panel "check Confirmed Send notification Start chat Share Bar Staff Send notification …" at bounding box center [517, 403] width 183 height 651
drag, startPoint x: 544, startPoint y: 474, endPoint x: 490, endPoint y: 473, distance: 53.8
click at [490, 473] on mat-expansion-panel "check Confirmed Send notification Start chat Share Bar Staff Send notification …" at bounding box center [517, 403] width 183 height 651
click at [597, 227] on div at bounding box center [594, 224] width 13 height 13
click at [568, 246] on span "Edit fee" at bounding box center [558, 244] width 67 height 10
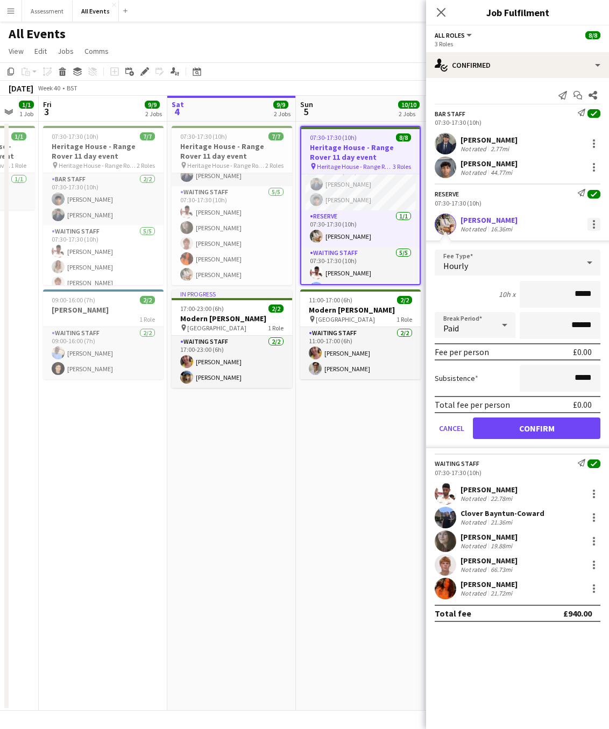
click at [596, 226] on div at bounding box center [594, 224] width 13 height 13
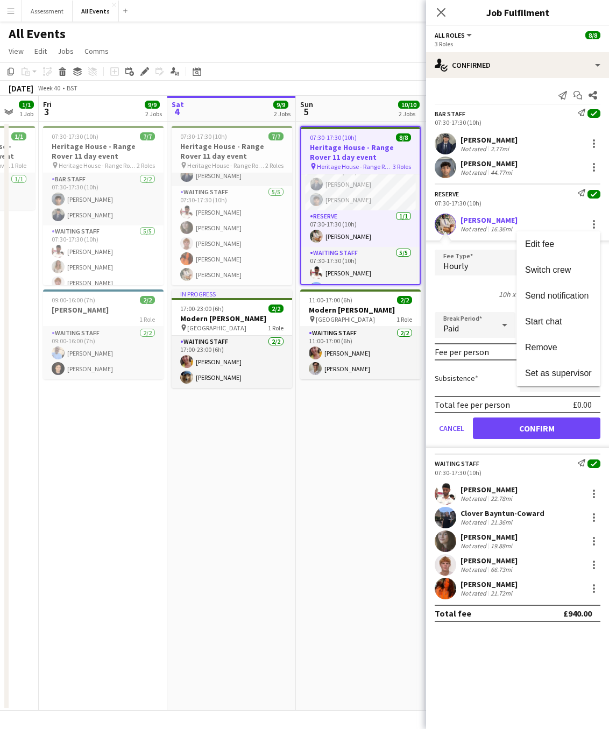
click at [522, 201] on div at bounding box center [304, 364] width 609 height 729
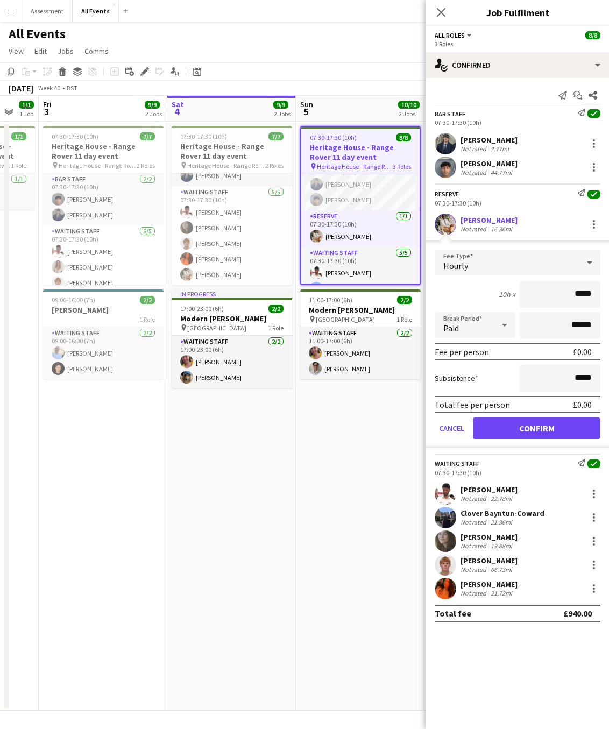
click at [509, 11] on h3 "Job Fulfilment" at bounding box center [517, 12] width 183 height 14
click at [347, 149] on h3 "Heritage House - Range Rover 11 day event" at bounding box center [360, 152] width 118 height 19
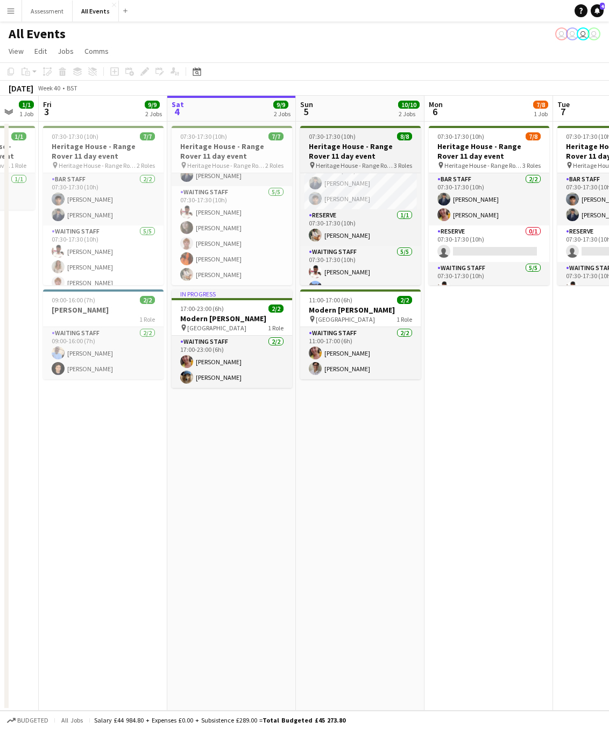
click at [350, 149] on h3 "Heritage House - Range Rover 11 day event" at bounding box center [360, 151] width 121 height 19
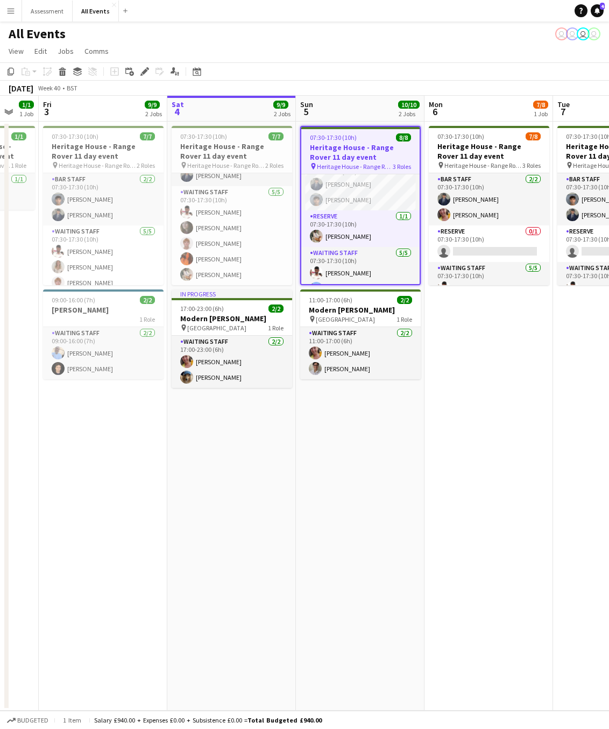
click at [350, 149] on h3 "Heritage House - Range Rover 11 day event" at bounding box center [360, 152] width 118 height 19
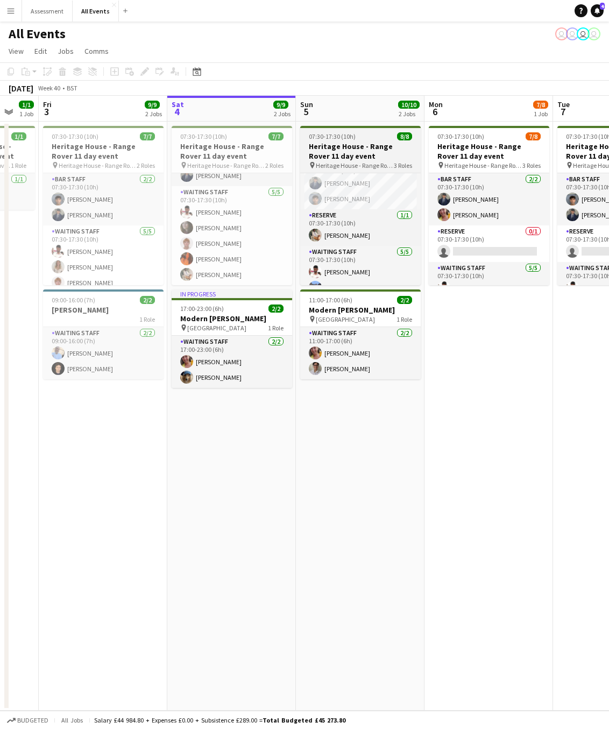
click at [350, 149] on h3 "Heritage House - Range Rover 11 day event" at bounding box center [360, 151] width 121 height 19
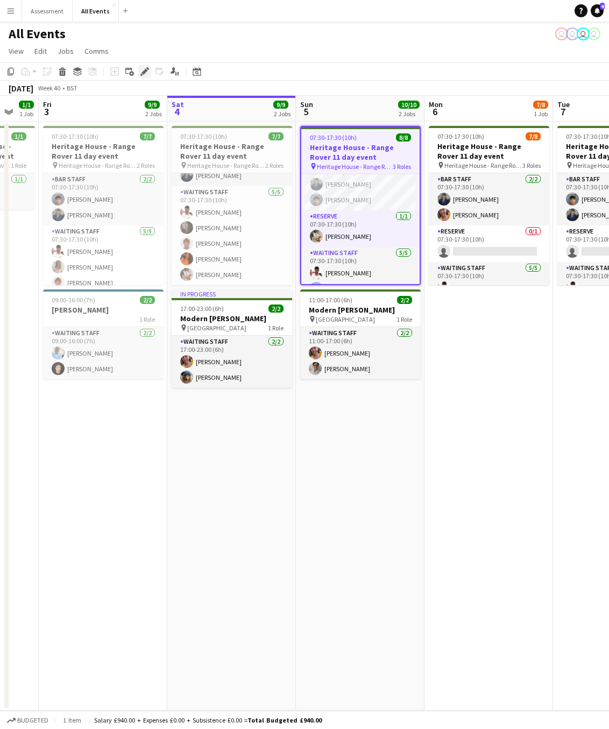
click at [142, 71] on icon "Edit" at bounding box center [144, 71] width 9 height 9
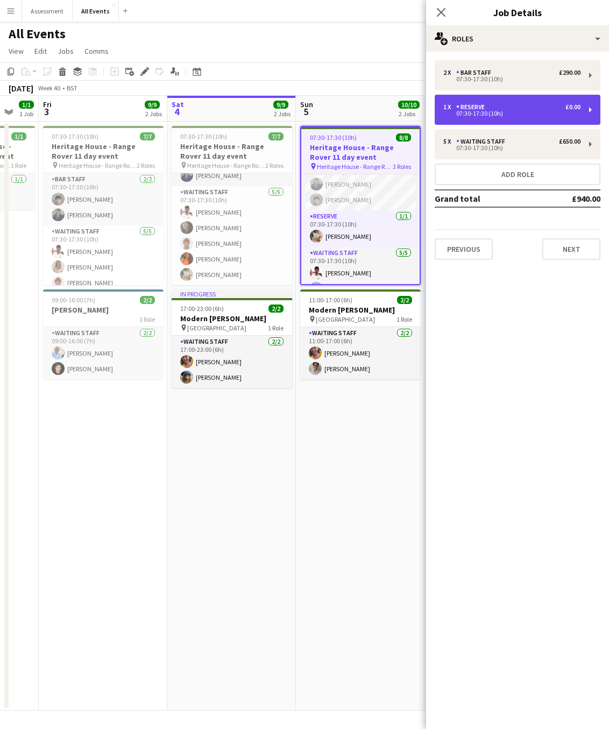
click at [553, 116] on div "1 x Reserve £0.00 07:30-17:30 (10h)" at bounding box center [518, 110] width 166 height 30
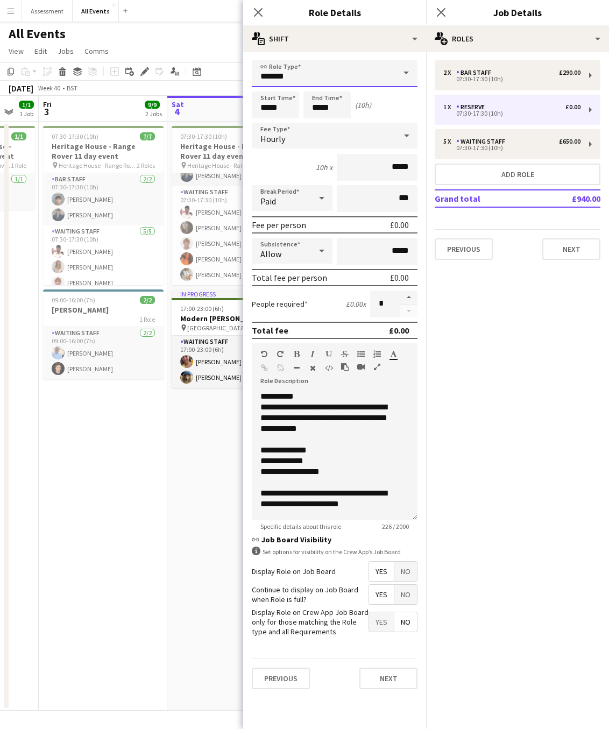
click at [347, 79] on input "*******" at bounding box center [335, 73] width 166 height 27
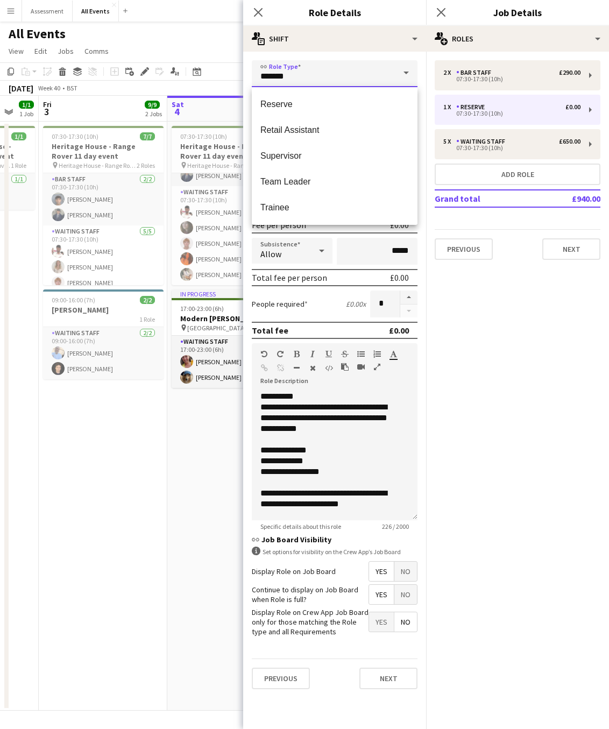
scroll to position [364, 0]
click at [341, 157] on span "Supervisor" at bounding box center [335, 154] width 149 height 10
type input "**********"
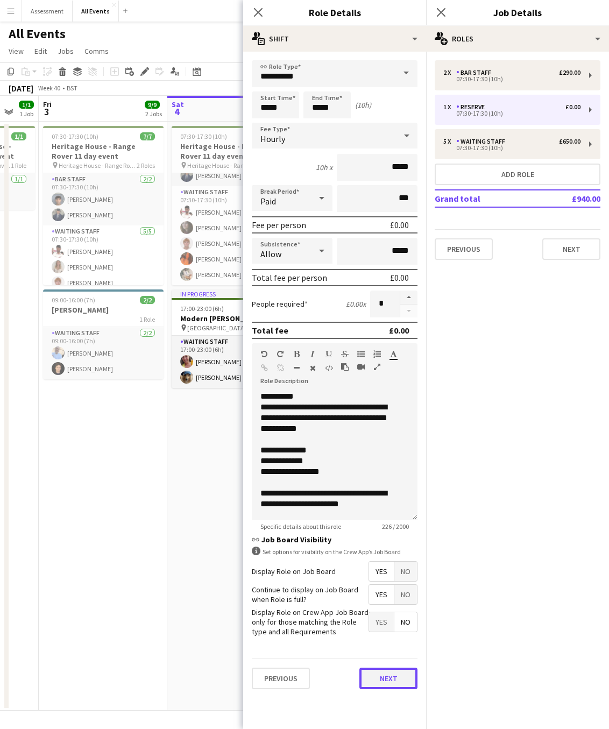
click at [384, 681] on button "Next" at bounding box center [389, 679] width 58 height 22
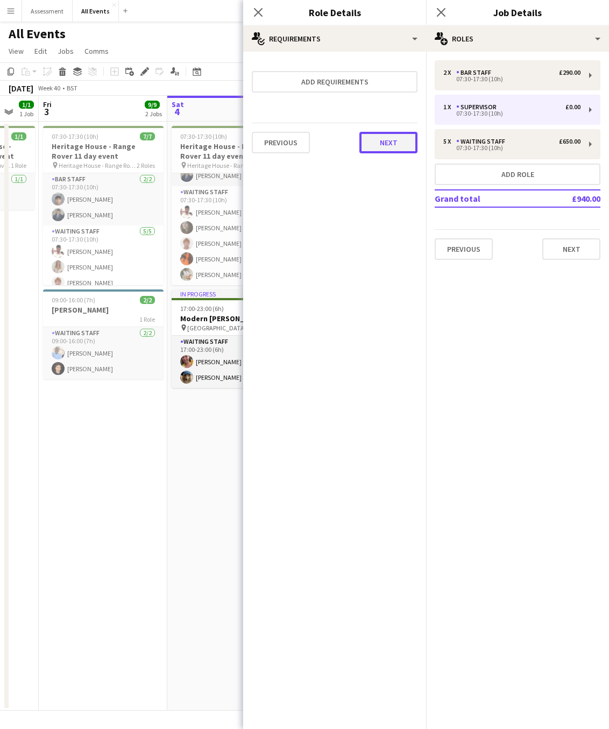
click at [391, 146] on button "Next" at bounding box center [389, 143] width 58 height 22
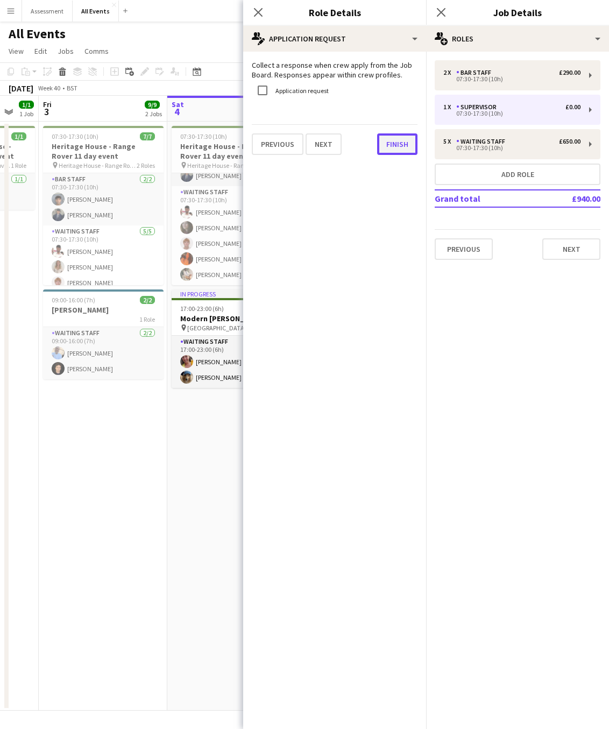
click at [404, 145] on button "Finish" at bounding box center [397, 144] width 40 height 22
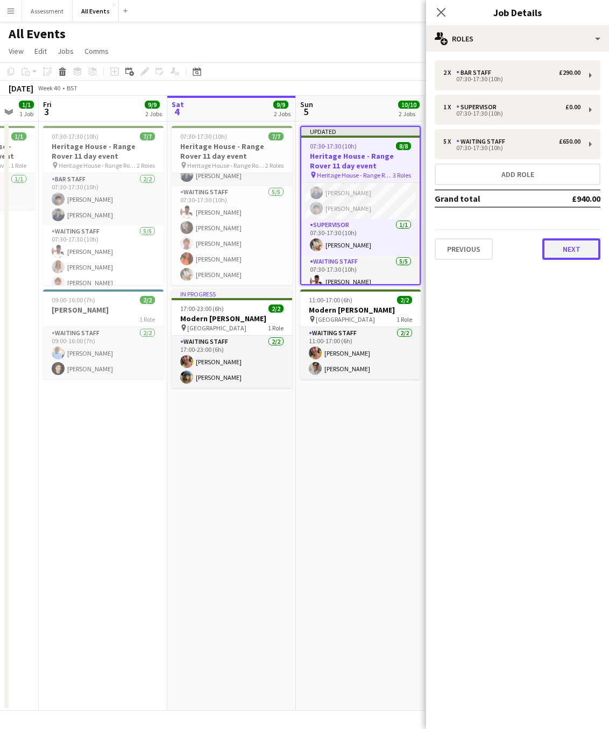
click at [573, 247] on button "Next" at bounding box center [572, 249] width 58 height 22
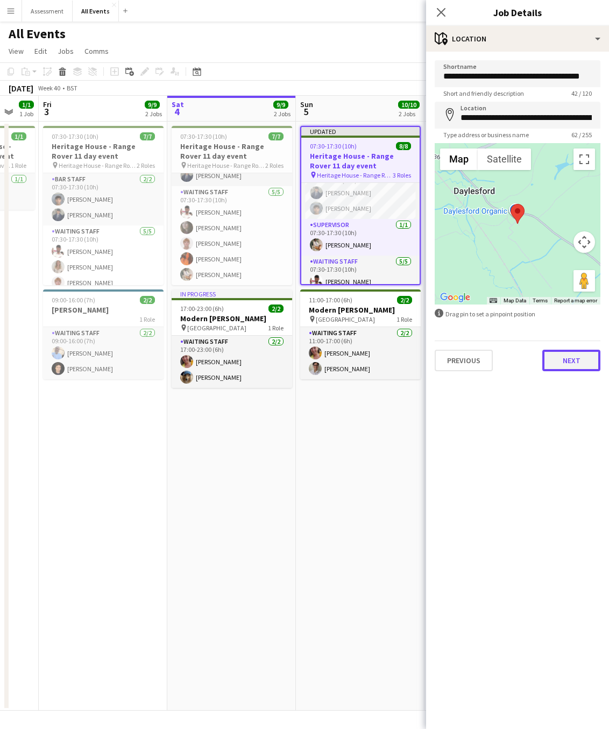
click at [559, 359] on button "Next" at bounding box center [572, 361] width 58 height 22
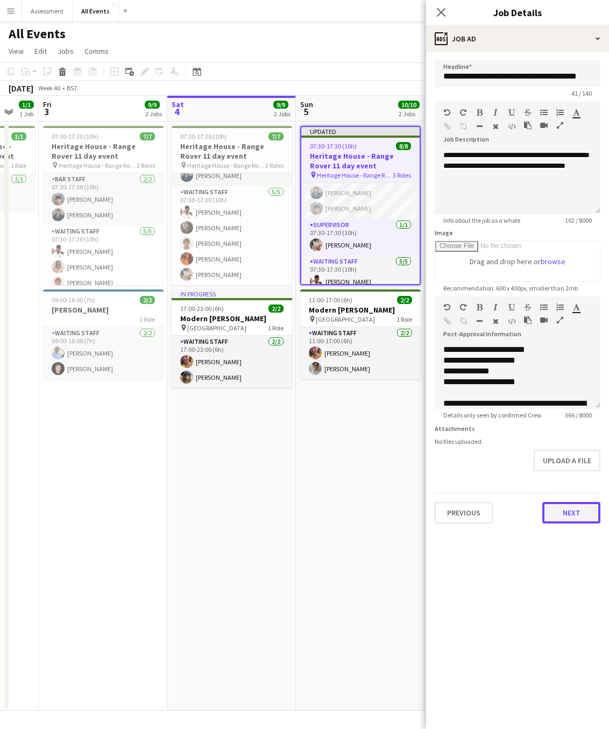
click at [572, 511] on button "Next" at bounding box center [572, 513] width 58 height 22
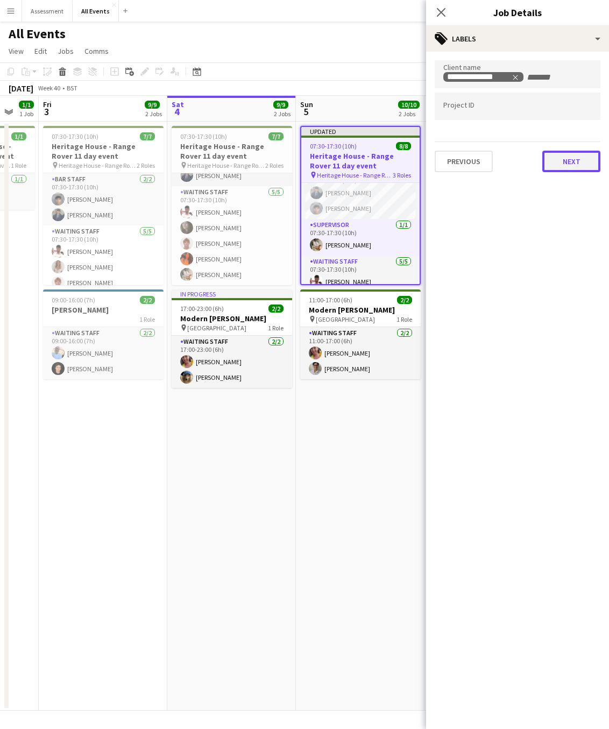
click at [560, 160] on button "Next" at bounding box center [572, 162] width 58 height 22
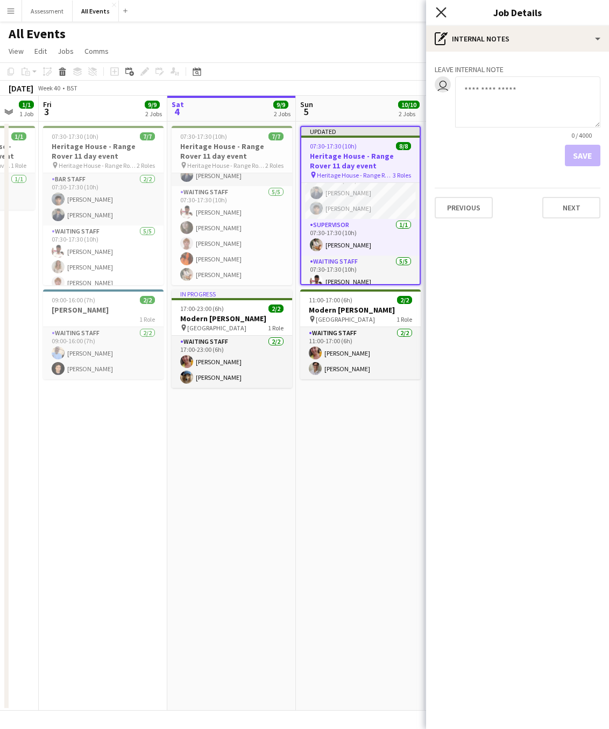
click at [436, 12] on icon "Close pop-in" at bounding box center [441, 12] width 10 height 10
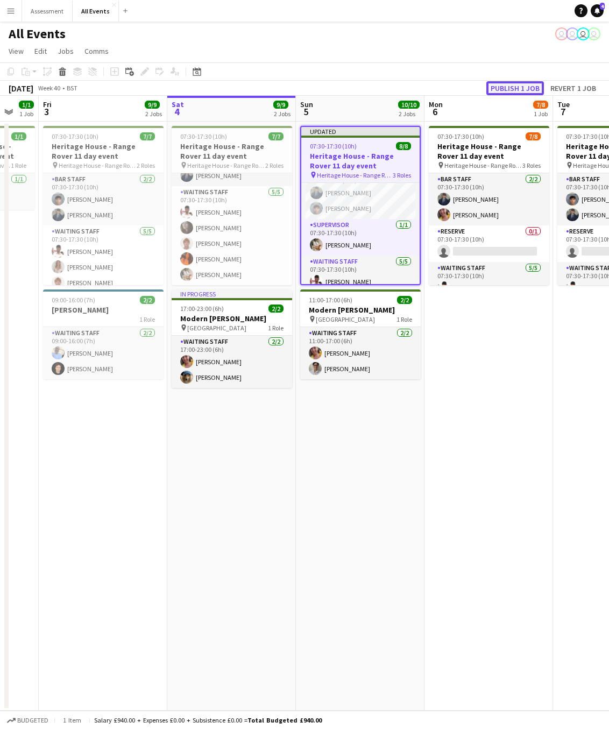
click at [526, 87] on button "Publish 1 job" at bounding box center [516, 88] width 58 height 14
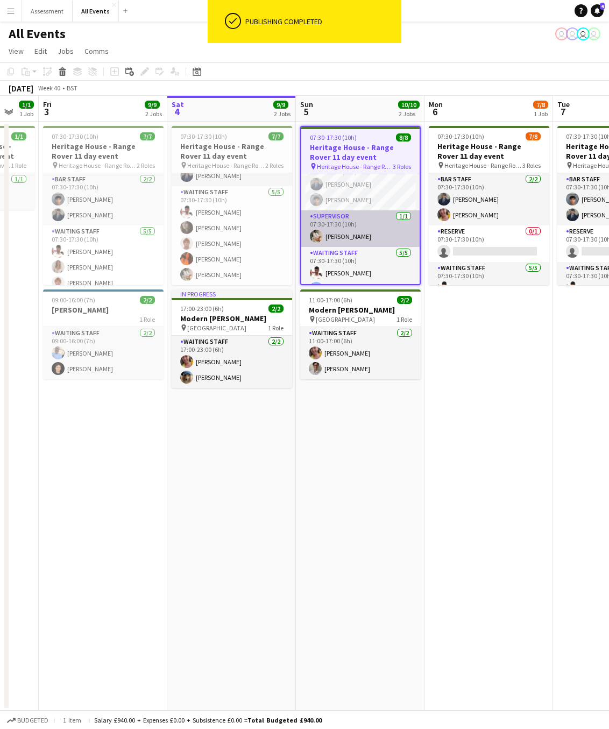
click at [361, 230] on app-card-role "Supervisor [DATE] 07:30-17:30 (10h) [PERSON_NAME]" at bounding box center [360, 228] width 118 height 37
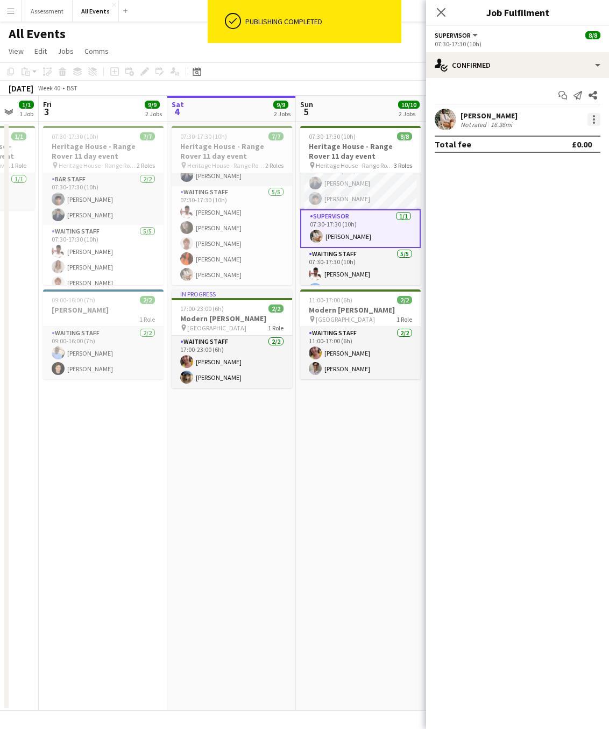
click at [592, 120] on div at bounding box center [594, 119] width 13 height 13
click at [554, 145] on button "Edit fee" at bounding box center [559, 139] width 84 height 26
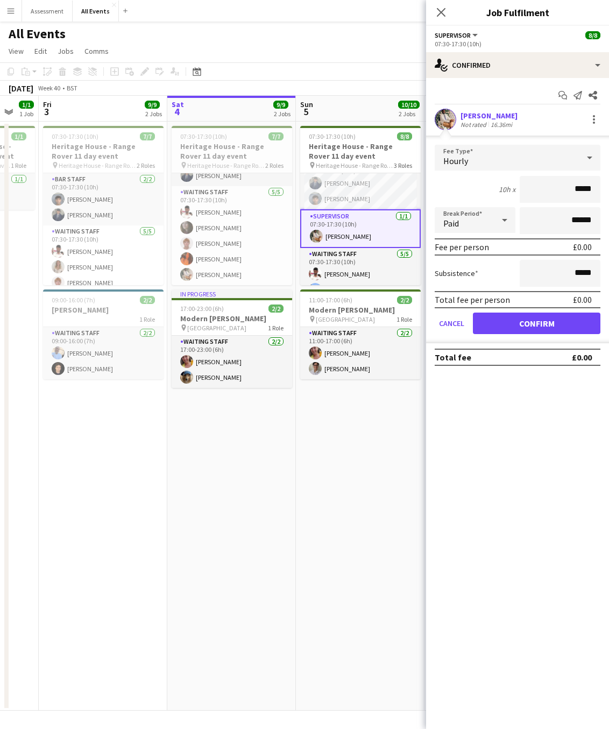
click at [586, 190] on input "*****" at bounding box center [560, 189] width 81 height 27
click at [582, 191] on input "*****" at bounding box center [560, 189] width 81 height 27
click at [593, 190] on input "*****" at bounding box center [560, 189] width 81 height 27
click at [588, 190] on input "*****" at bounding box center [560, 189] width 81 height 27
click at [593, 189] on input "*****" at bounding box center [560, 189] width 81 height 27
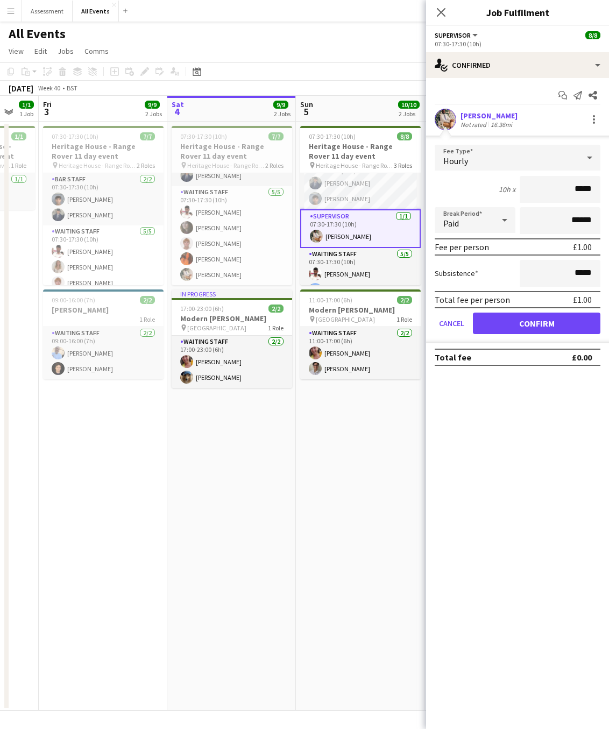
click at [588, 189] on input "*****" at bounding box center [560, 189] width 81 height 27
drag, startPoint x: 594, startPoint y: 191, endPoint x: 586, endPoint y: 191, distance: 8.1
click at [586, 191] on input "****" at bounding box center [560, 189] width 81 height 27
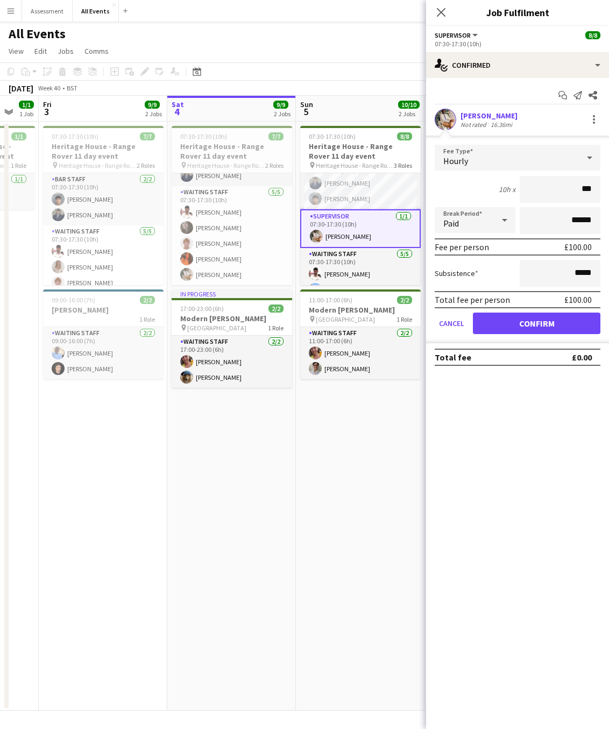
type input "**"
type input "********"
click at [555, 321] on button "Confirm" at bounding box center [537, 324] width 128 height 22
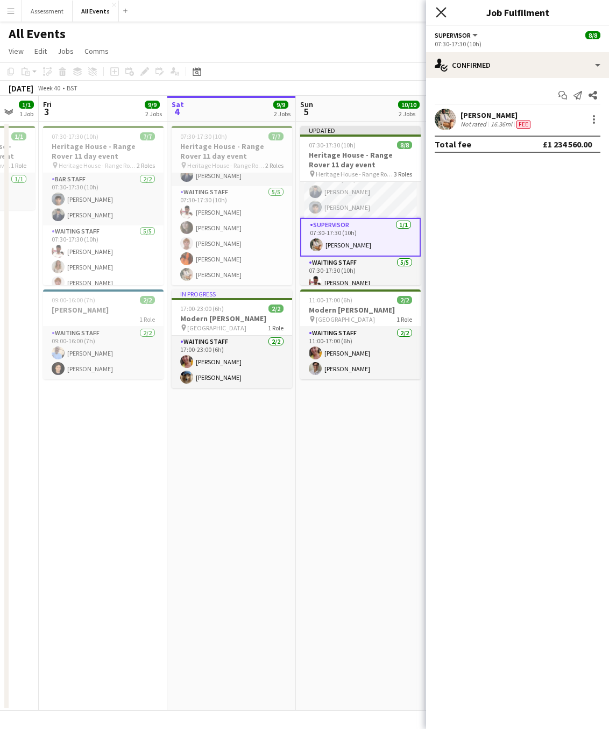
click at [444, 17] on icon "Close pop-in" at bounding box center [441, 12] width 10 height 10
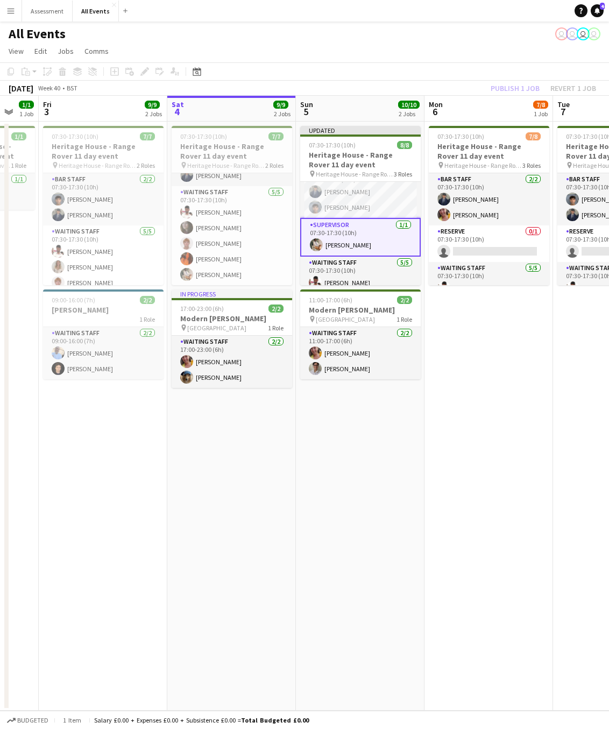
click at [374, 242] on app-card-role "Supervisor [DATE] 07:30-17:30 (10h) [PERSON_NAME]" at bounding box center [360, 237] width 121 height 39
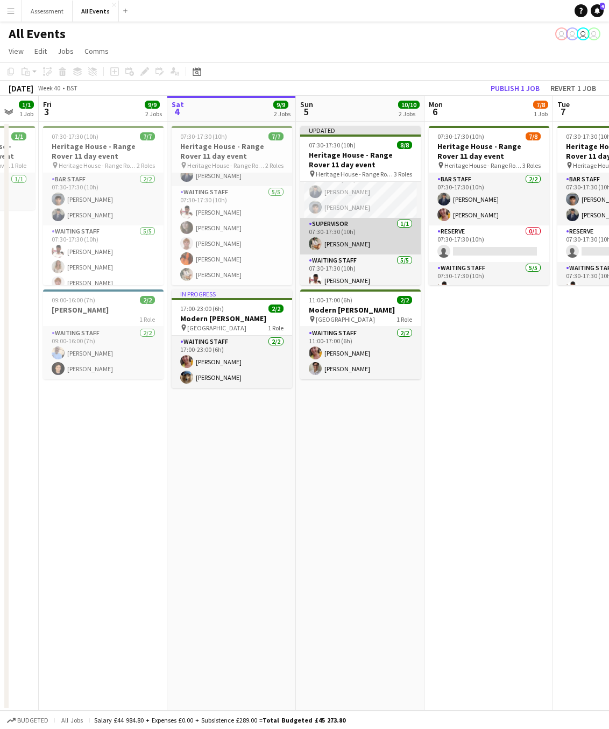
click at [375, 241] on app-card-role "Supervisor [DATE] 07:30-17:30 (10h) [PERSON_NAME]" at bounding box center [360, 236] width 121 height 37
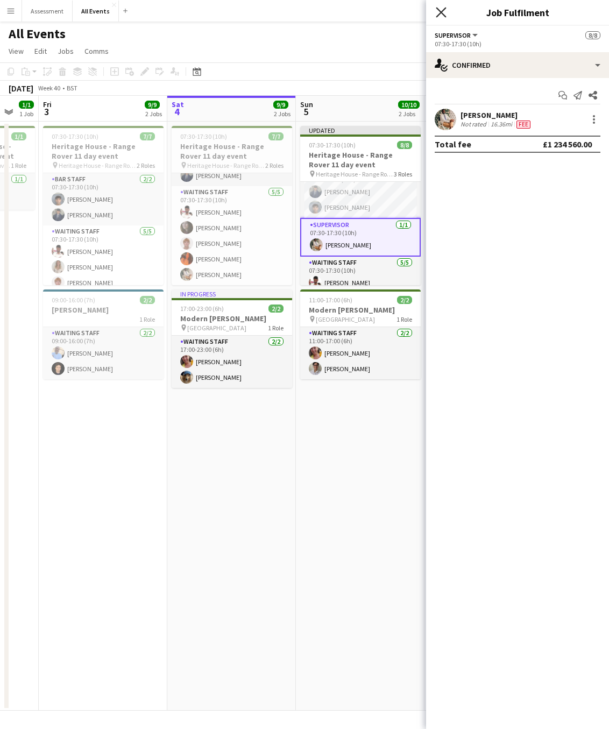
click at [442, 16] on icon "Close pop-in" at bounding box center [441, 12] width 10 height 10
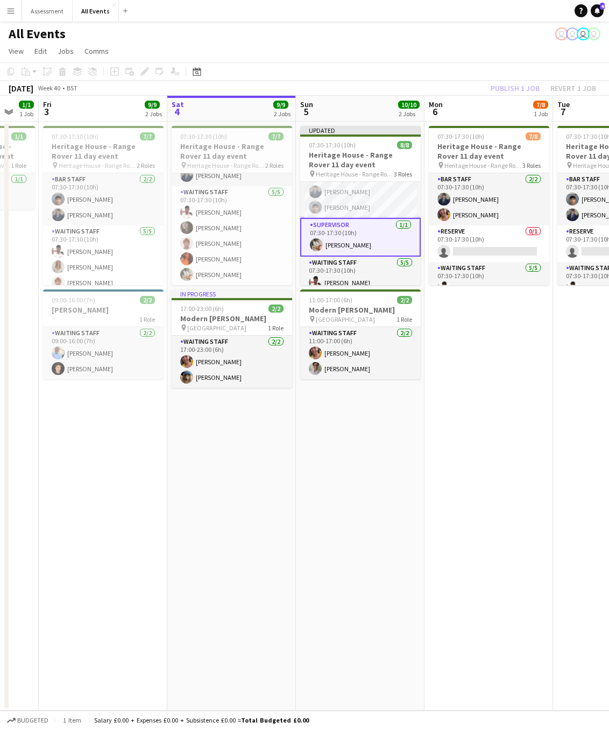
scroll to position [0, 348]
click at [390, 438] on app-date-cell "Updated 07:30-17:30 (10h) 8/8 Heritage House - Range Rover 11 day event pin Her…" at bounding box center [360, 416] width 129 height 589
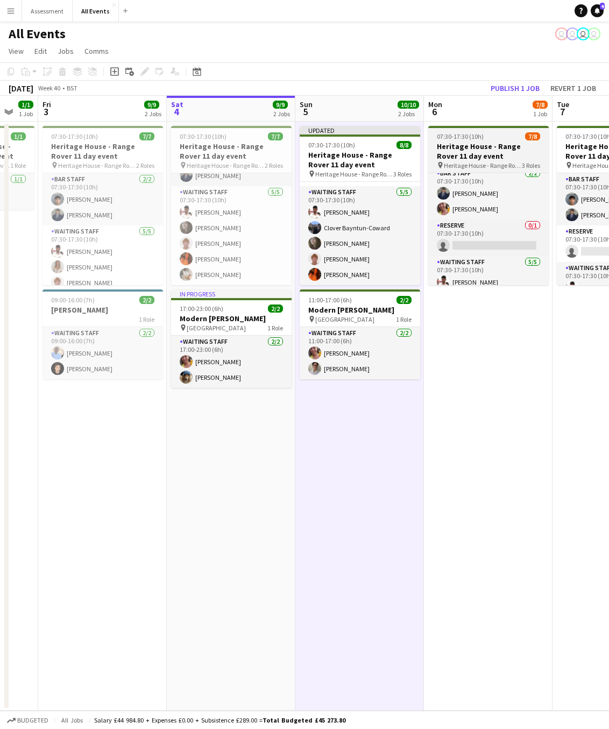
scroll to position [0, 0]
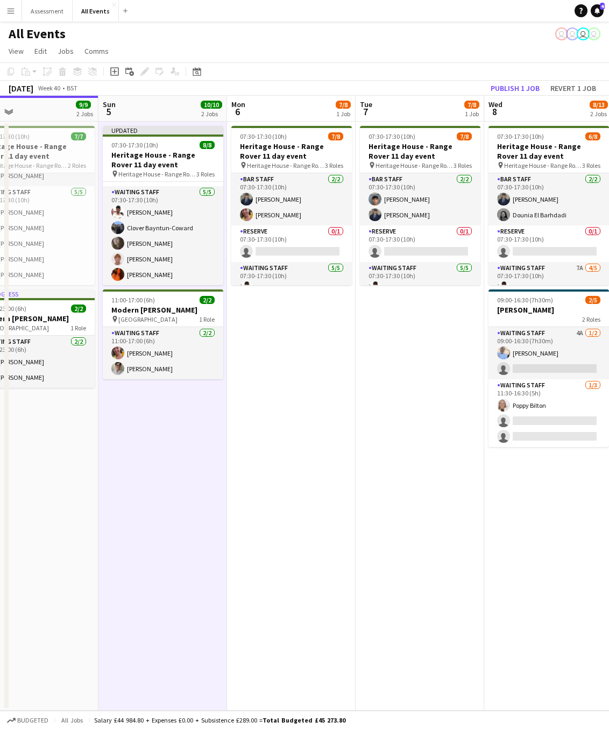
drag, startPoint x: 571, startPoint y: 212, endPoint x: 374, endPoint y: 215, distance: 197.6
click at [374, 215] on app-calendar-viewport "Wed 1 5/5 2 Jobs Thu 2 1/1 1 Job Fri 3 9/9 2 Jobs Sat 4 9/9 2 Jobs Sun 5 10/10 …" at bounding box center [304, 403] width 609 height 615
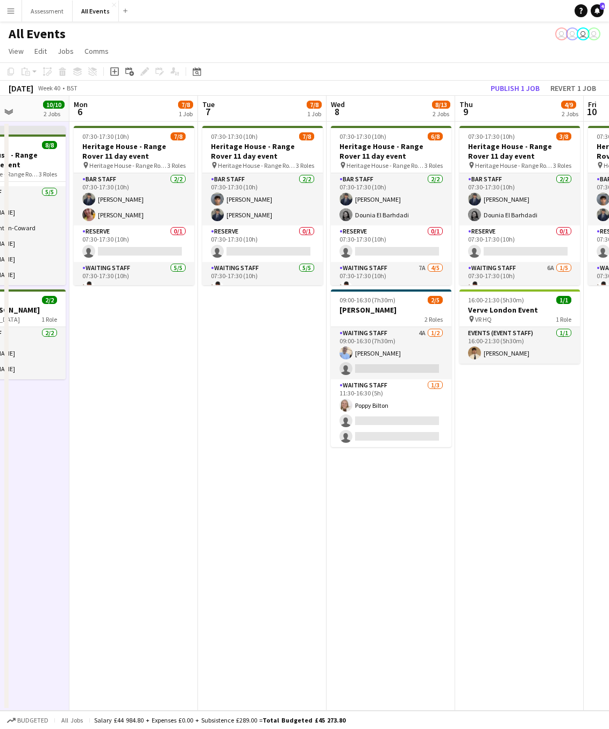
scroll to position [0, 447]
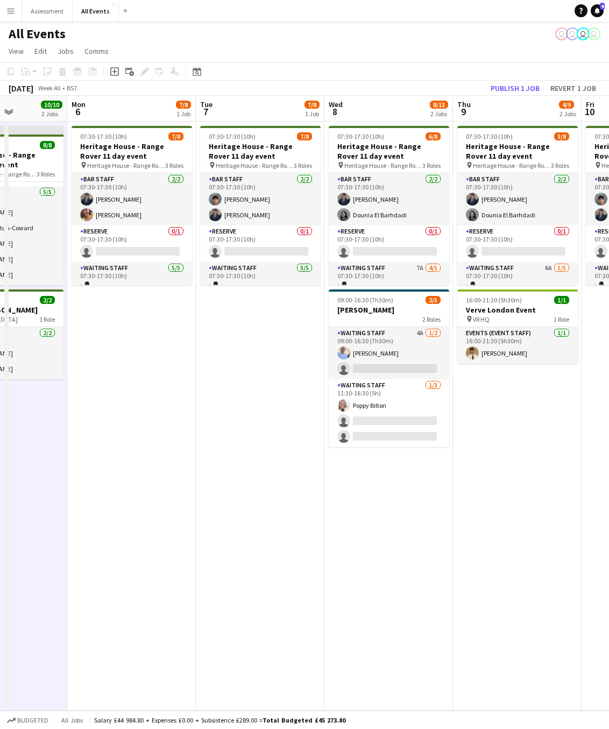
drag, startPoint x: 560, startPoint y: 240, endPoint x: 400, endPoint y: 230, distance: 159.6
click at [400, 230] on app-calendar-viewport "Thu 2 1/1 1 Job Fri 3 9/9 2 Jobs Sat 4 9/9 2 Jobs Sun 5 10/10 2 Jobs Mon 6 7/8 …" at bounding box center [304, 403] width 609 height 615
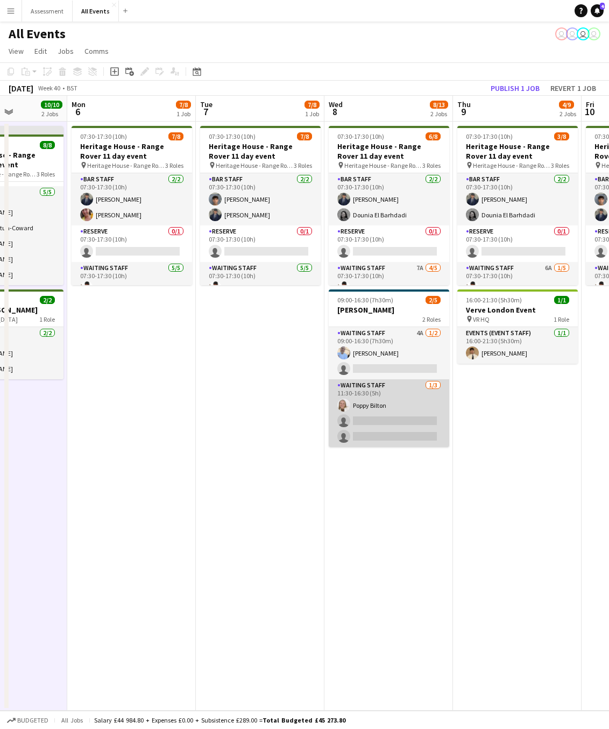
click at [402, 425] on app-card-role "Waiting Staff [DATE] 11:30-16:30 (5h) [PERSON_NAME] single-neutral-actions sing…" at bounding box center [389, 413] width 121 height 68
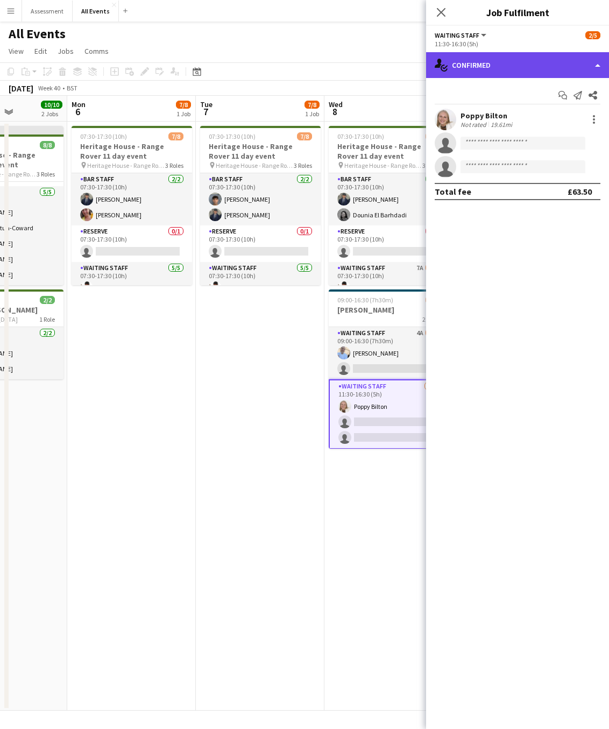
click at [564, 71] on div "single-neutral-actions-check-2 Confirmed" at bounding box center [517, 65] width 183 height 26
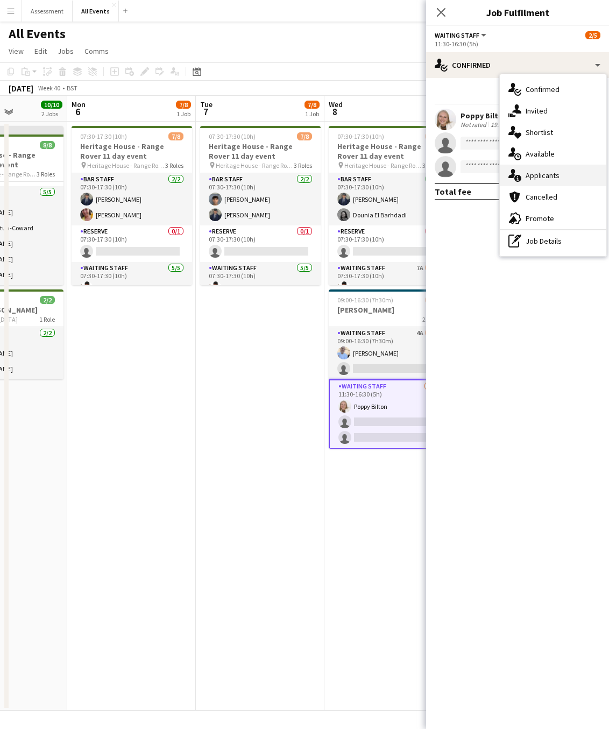
click at [551, 180] on span "Applicants" at bounding box center [543, 176] width 34 height 10
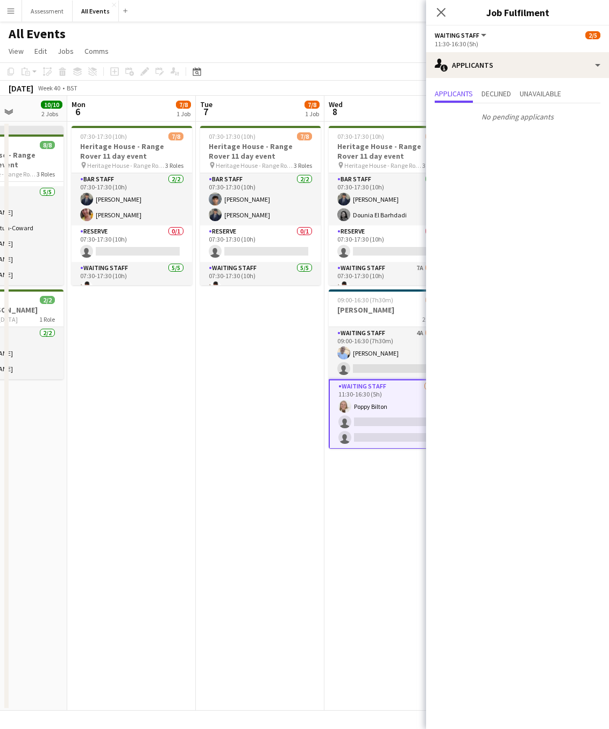
click at [445, 16] on icon at bounding box center [441, 12] width 9 height 9
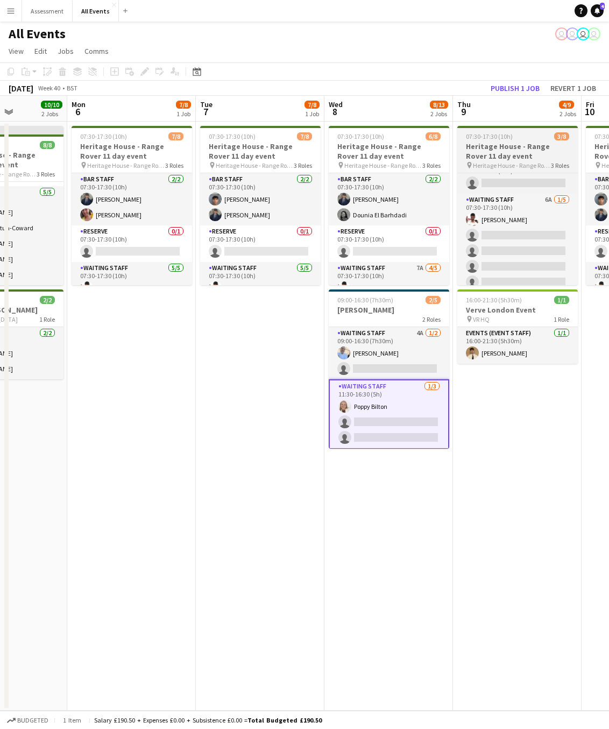
scroll to position [76, 0]
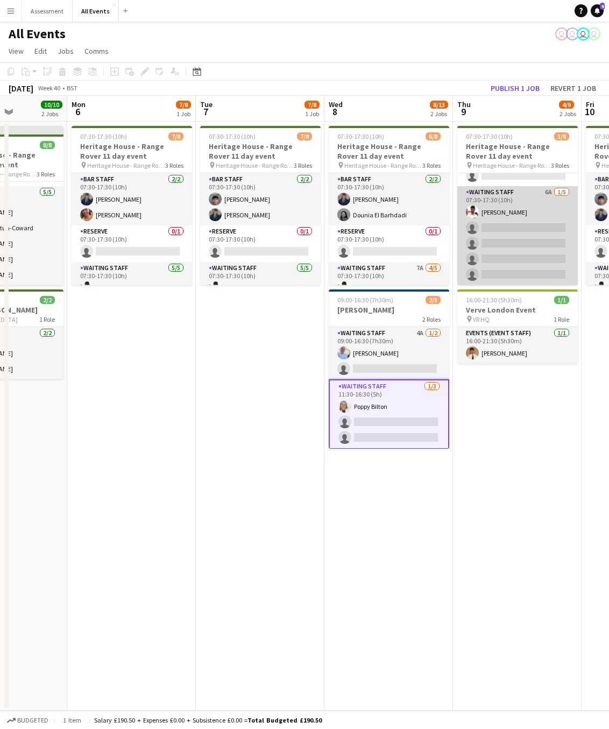
click at [541, 256] on app-card-role "Waiting Staff 6A [DATE] 07:30-17:30 (10h) [PERSON_NAME] single-neutral-actions …" at bounding box center [518, 235] width 121 height 99
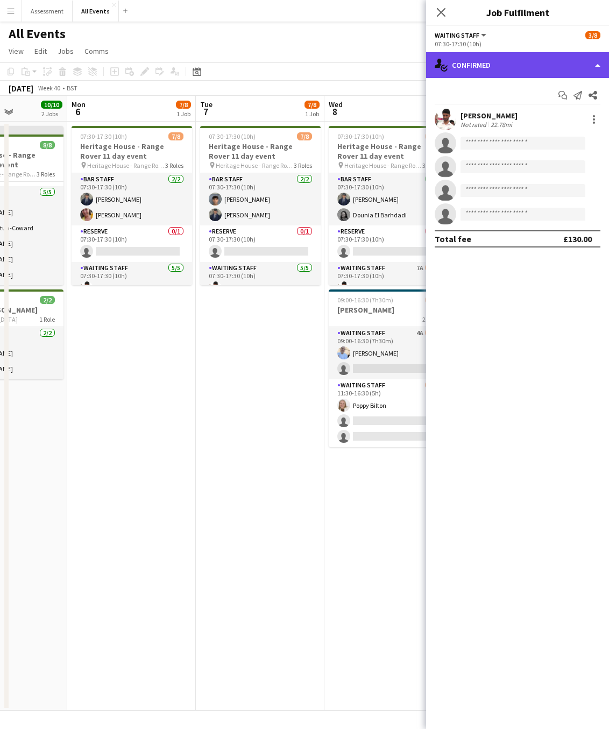
click at [548, 71] on div "single-neutral-actions-check-2 Confirmed" at bounding box center [517, 65] width 183 height 26
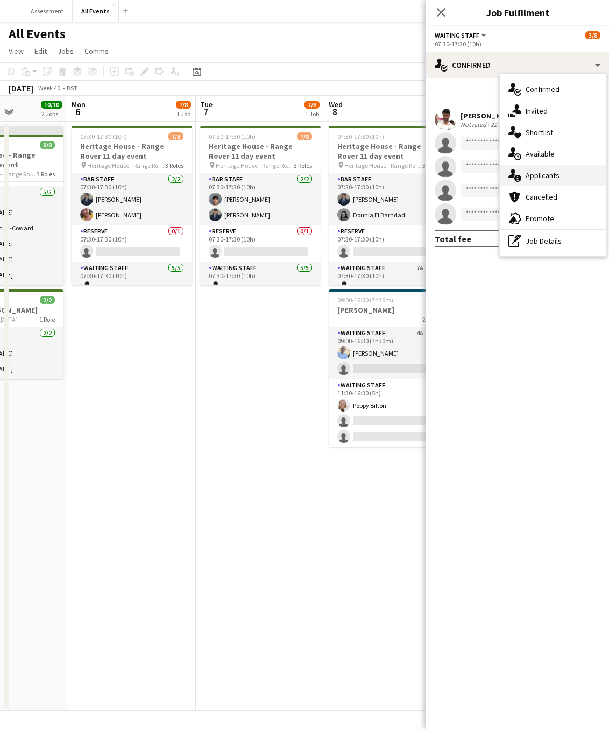
click at [549, 178] on span "Applicants" at bounding box center [543, 176] width 34 height 10
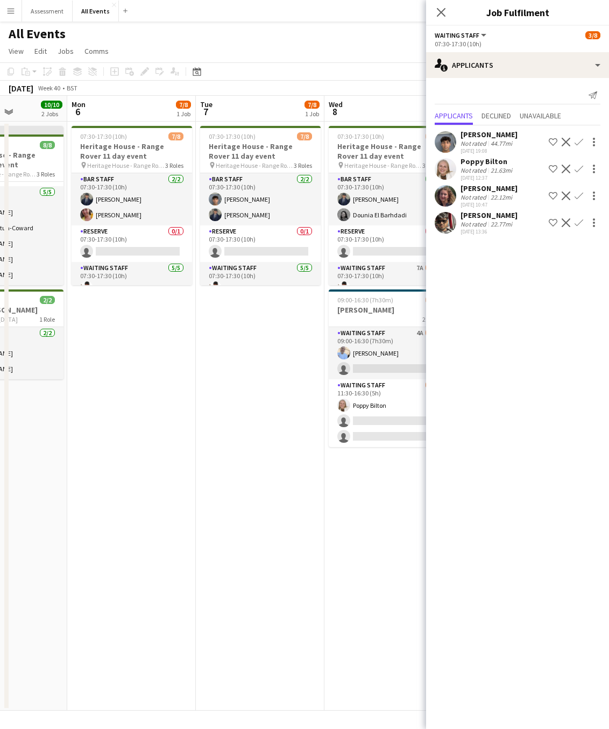
click at [578, 143] on app-icon "Confirm" at bounding box center [579, 142] width 9 height 9
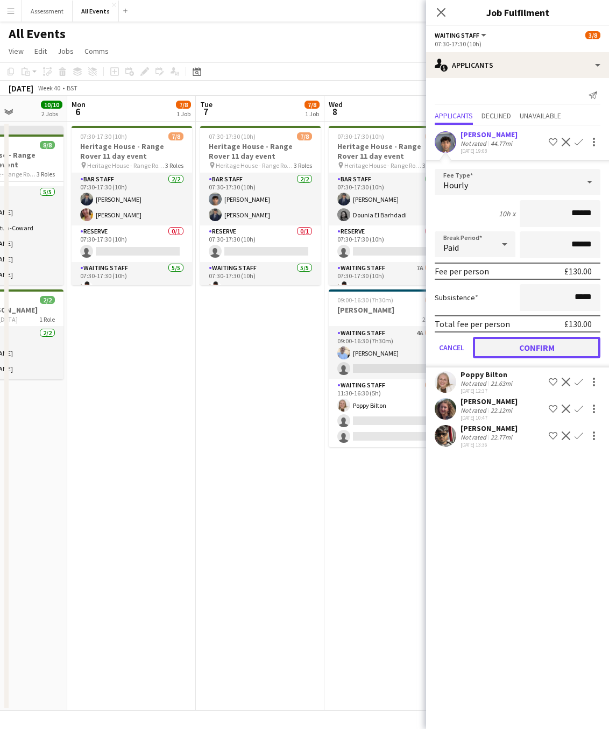
click at [561, 347] on button "Confirm" at bounding box center [537, 348] width 128 height 22
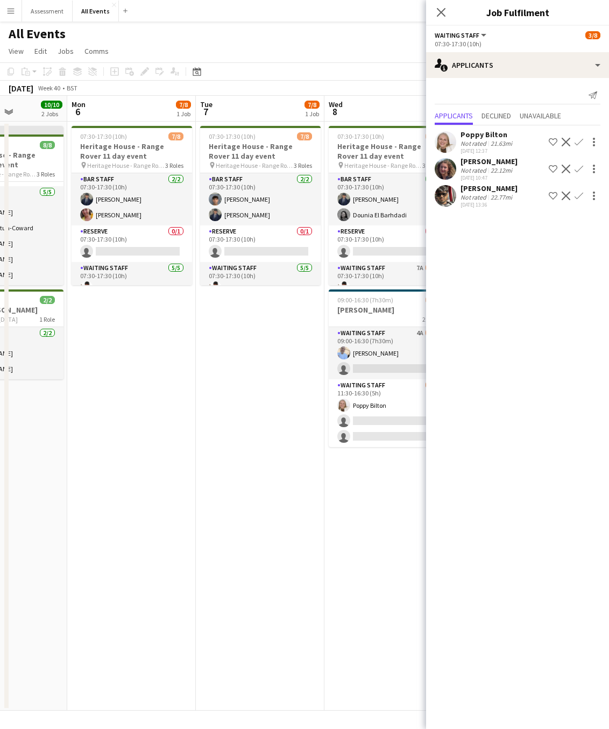
click at [579, 140] on app-icon "Confirm" at bounding box center [579, 142] width 9 height 9
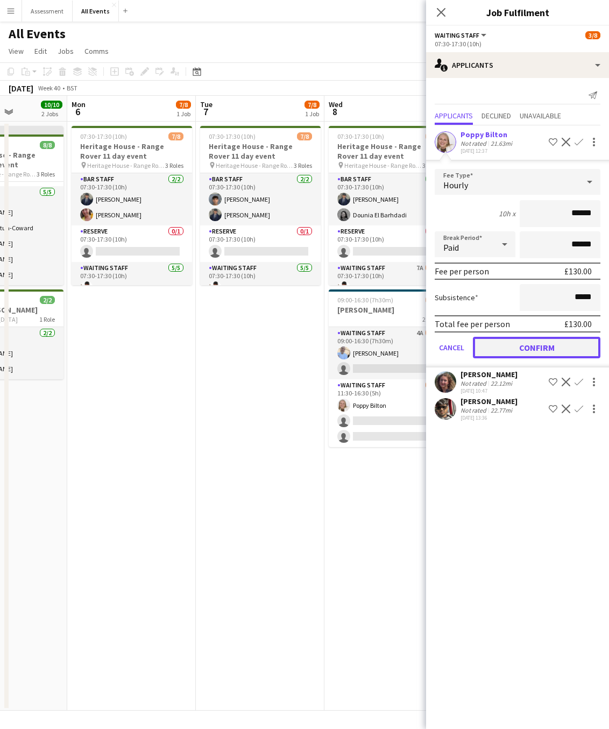
click at [562, 352] on button "Confirm" at bounding box center [537, 348] width 128 height 22
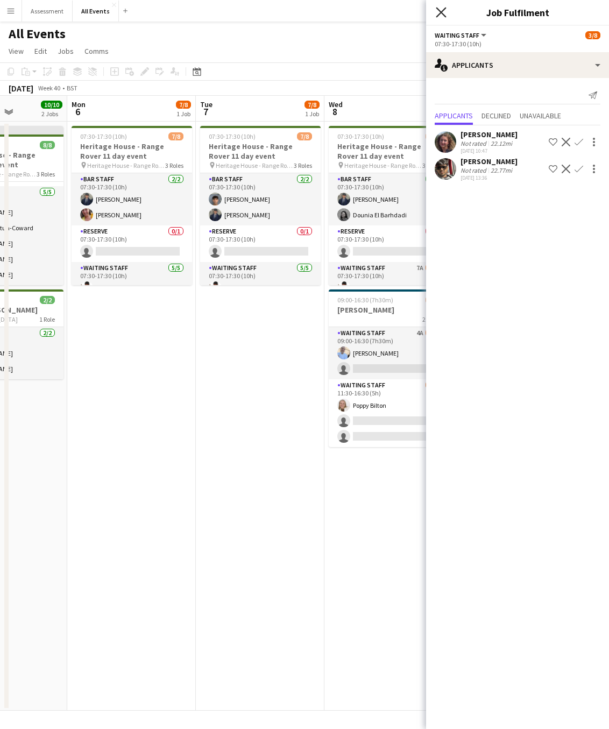
click at [443, 13] on icon at bounding box center [441, 12] width 10 height 10
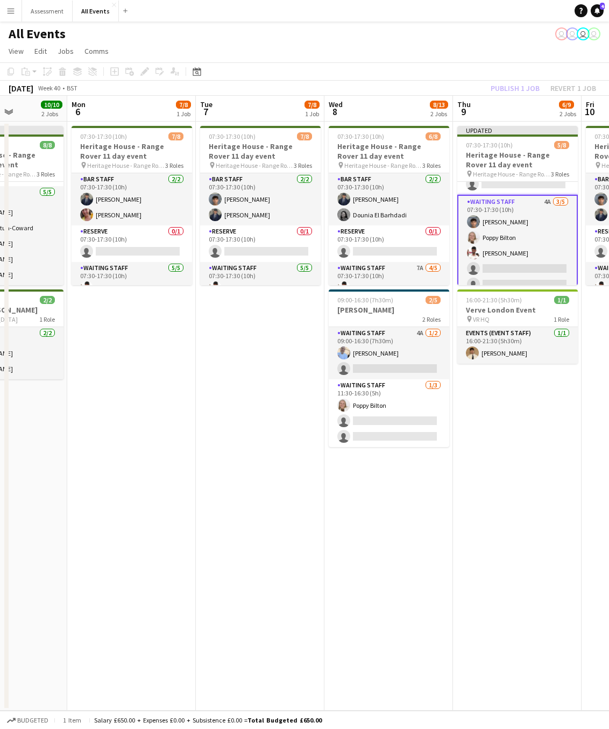
click at [525, 87] on div "Publish 1 job Revert 1 job" at bounding box center [543, 88] width 131 height 14
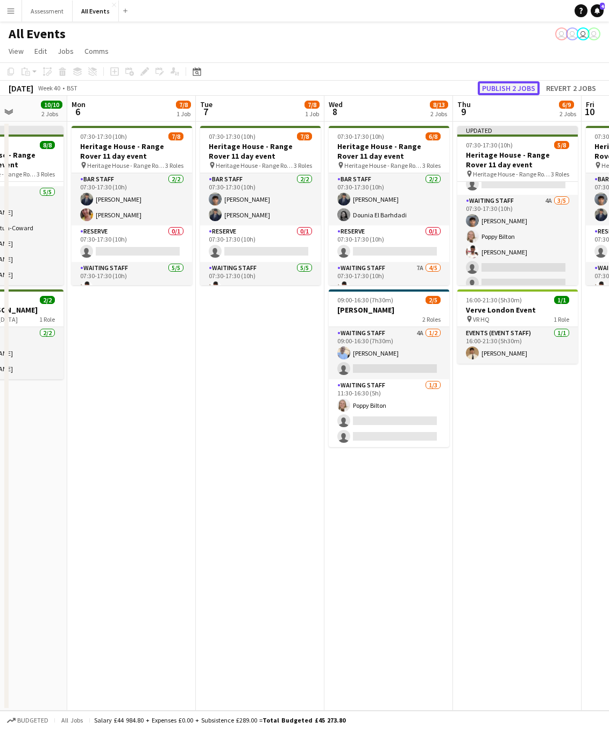
click at [524, 88] on button "Publish 2 jobs" at bounding box center [509, 88] width 62 height 14
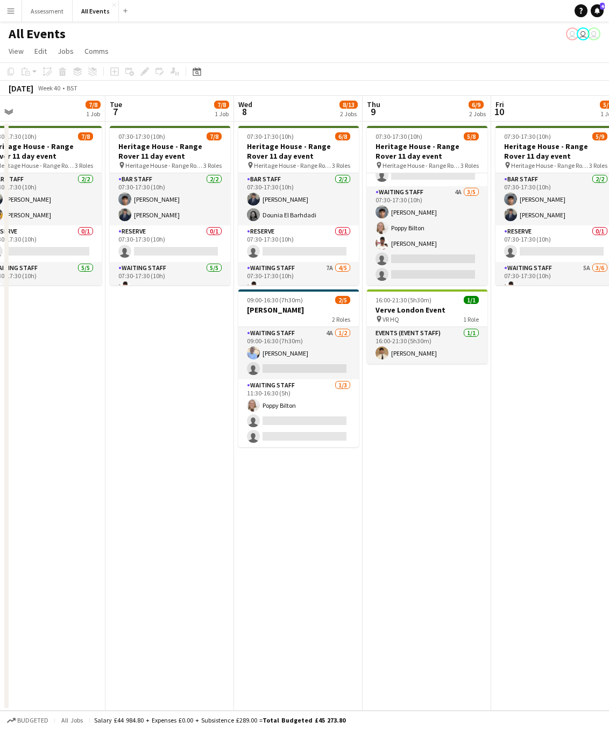
drag, startPoint x: 504, startPoint y: 393, endPoint x: 482, endPoint y: 393, distance: 22.1
click at [482, 393] on app-calendar-viewport "Fri 3 9/9 2 Jobs Sat 4 9/9 2 Jobs Sun 5 10/10 2 Jobs Mon 6 7/8 1 Job Tue 7 7/8 …" at bounding box center [304, 403] width 609 height 615
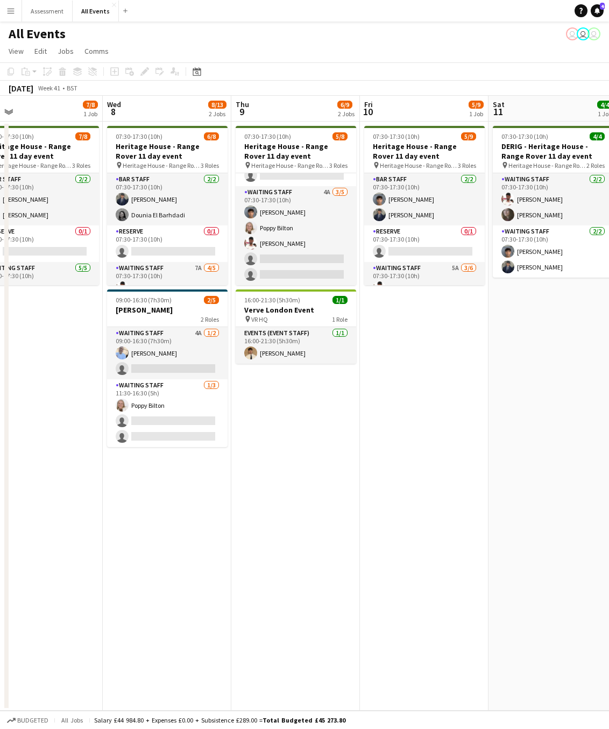
scroll to position [0, 422]
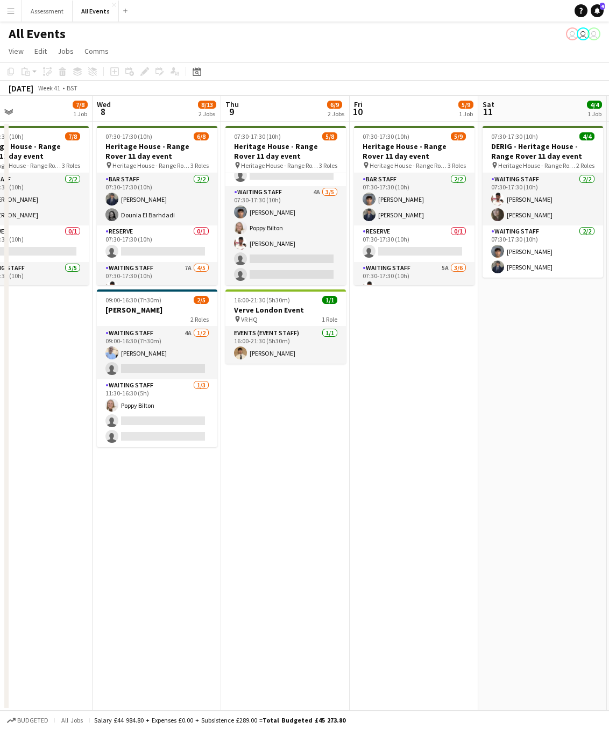
drag, startPoint x: 520, startPoint y: 391, endPoint x: 419, endPoint y: 392, distance: 100.7
click at [419, 393] on app-calendar-viewport "Sat 4 9/9 2 Jobs Sun 5 10/10 2 Jobs Mon 6 7/8 1 Job Tue 7 7/8 1 Job Wed 8 8/13 …" at bounding box center [304, 403] width 609 height 615
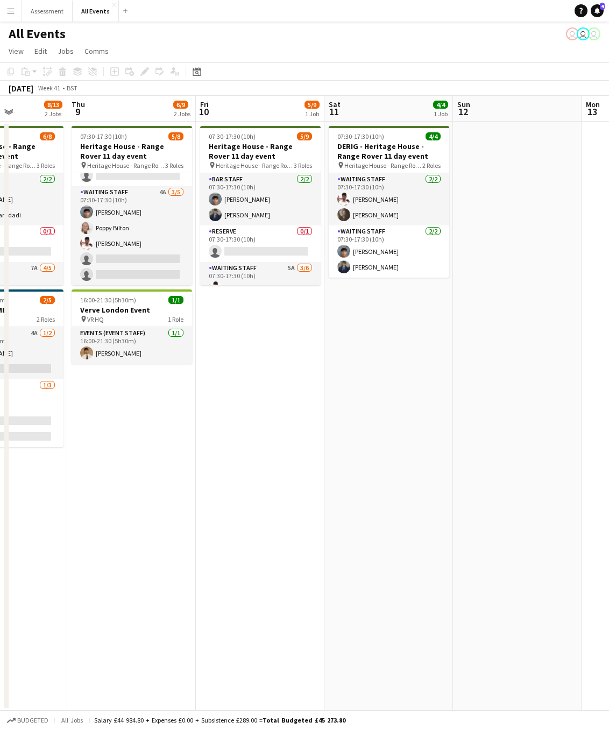
drag, startPoint x: 575, startPoint y: 376, endPoint x: 423, endPoint y: 385, distance: 153.1
click at [421, 388] on app-calendar-viewport "Sun 5 10/10 2 Jobs Mon 6 7/8 1 Job Tue 7 7/8 1 Job Wed 8 8/13 2 Jobs Thu 9 6/9 …" at bounding box center [304, 403] width 609 height 615
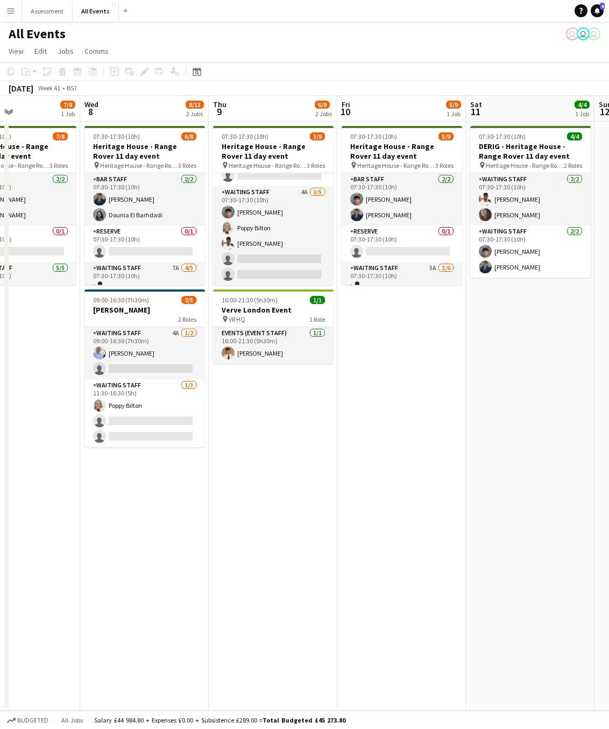
scroll to position [0, 237]
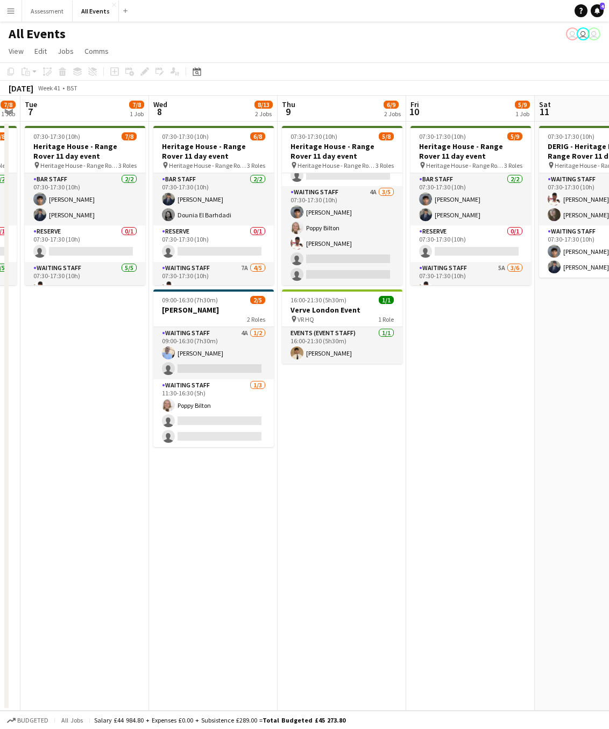
drag, startPoint x: 393, startPoint y: 324, endPoint x: 659, endPoint y: 318, distance: 266.5
click at [609, 318] on html "Menu Boards Boards Boards All jobs Status Workforce Workforce My Workforce Recr…" at bounding box center [304, 364] width 609 height 729
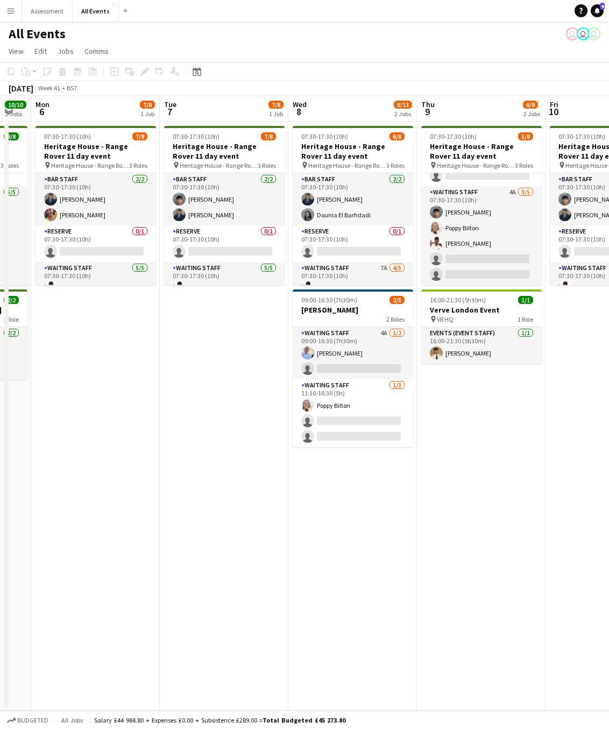
scroll to position [0, 219]
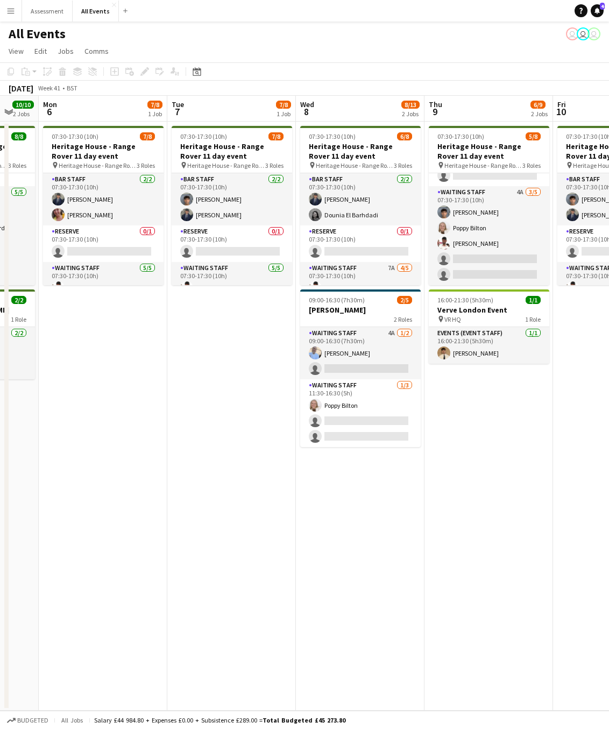
drag, startPoint x: 448, startPoint y: 335, endPoint x: 595, endPoint y: 321, distance: 147.6
click at [595, 321] on app-calendar-viewport "Sat 4 9/9 2 Jobs Sun 5 10/10 2 Jobs Mon 6 7/8 1 Job Tue 7 7/8 1 Job Wed 8 8/13 …" at bounding box center [304, 403] width 609 height 615
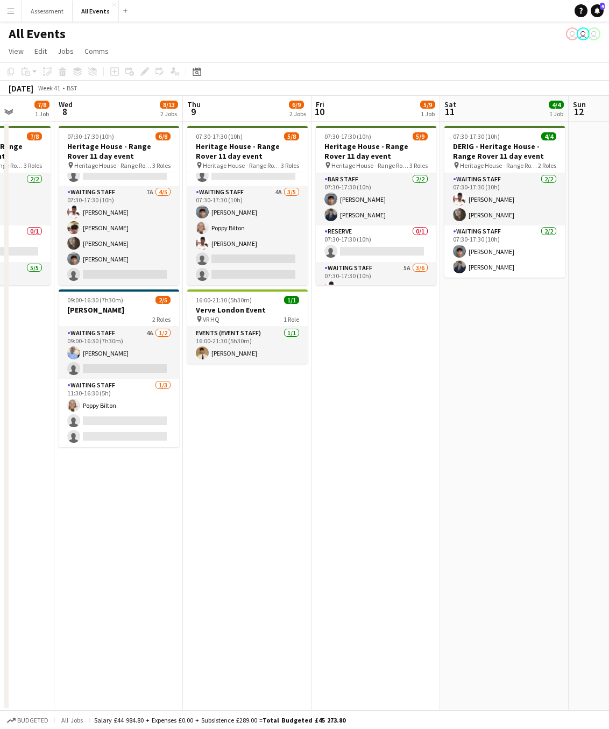
scroll to position [0, 461]
drag, startPoint x: 531, startPoint y: 407, endPoint x: 288, endPoint y: 385, distance: 243.8
click at [288, 385] on app-calendar-viewport "Sat 4 9/9 2 Jobs Sun 5 10/10 2 Jobs Mon 6 7/8 1 Job Tue 7 7/8 1 Job Wed 8 8/13 …" at bounding box center [304, 403] width 609 height 615
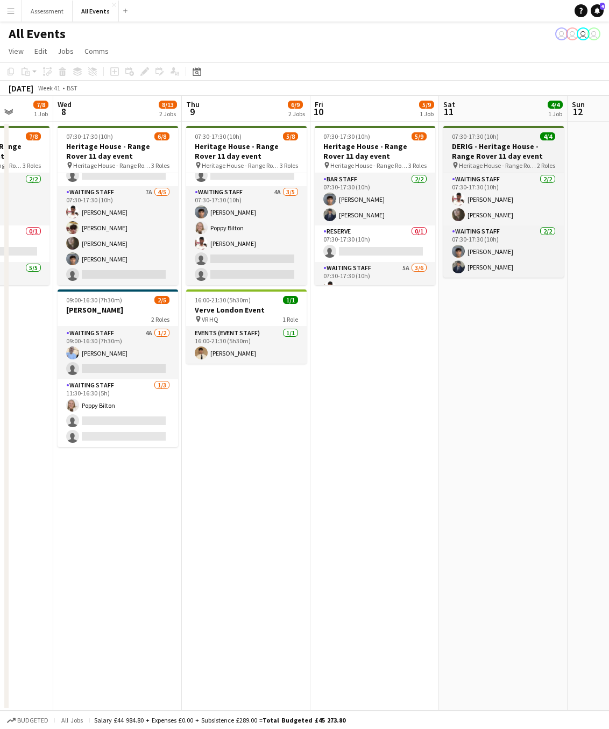
click at [503, 156] on h3 "DERIG - Heritage House - Range Rover 11 day event" at bounding box center [504, 151] width 121 height 19
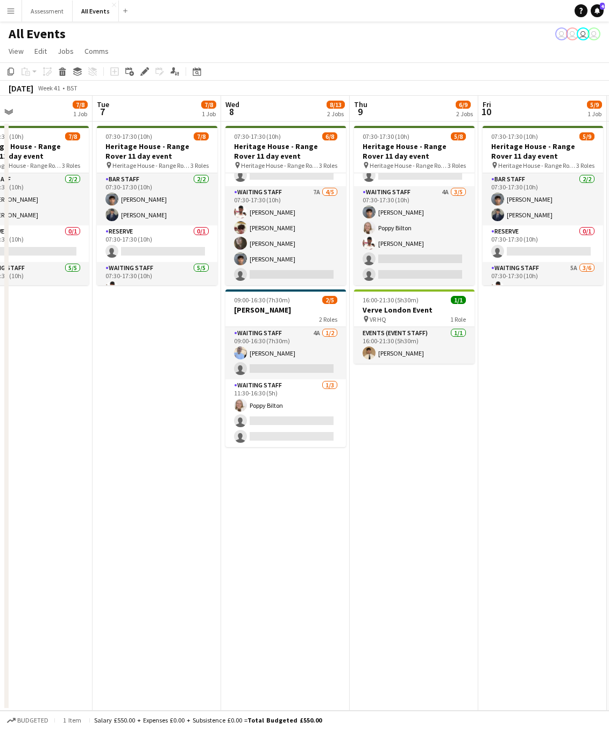
drag, startPoint x: 355, startPoint y: 386, endPoint x: 418, endPoint y: 385, distance: 63.0
click at [480, 388] on app-calendar-viewport "Sat 4 9/9 2 Jobs Sun 5 10/10 2 Jobs Mon 6 7/8 1 Job Tue 7 7/8 1 Job Wed 8 8/13 …" at bounding box center [304, 403] width 609 height 615
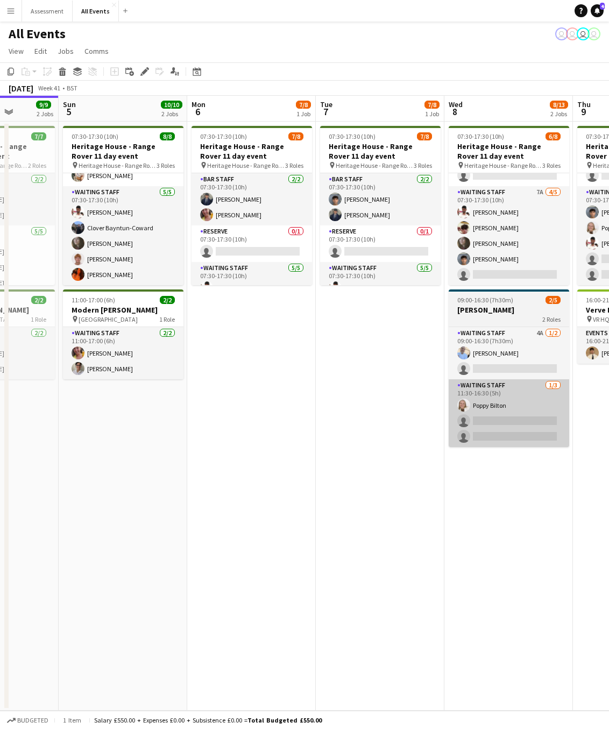
drag, startPoint x: 266, startPoint y: 411, endPoint x: 449, endPoint y: 411, distance: 182.5
click at [488, 415] on app-calendar-viewport "Thu 2 1/1 1 Job Fri 3 9/9 2 Jobs Sat 4 9/9 2 Jobs Sun 5 10/10 2 Jobs Mon 6 7/8 …" at bounding box center [304, 403] width 609 height 615
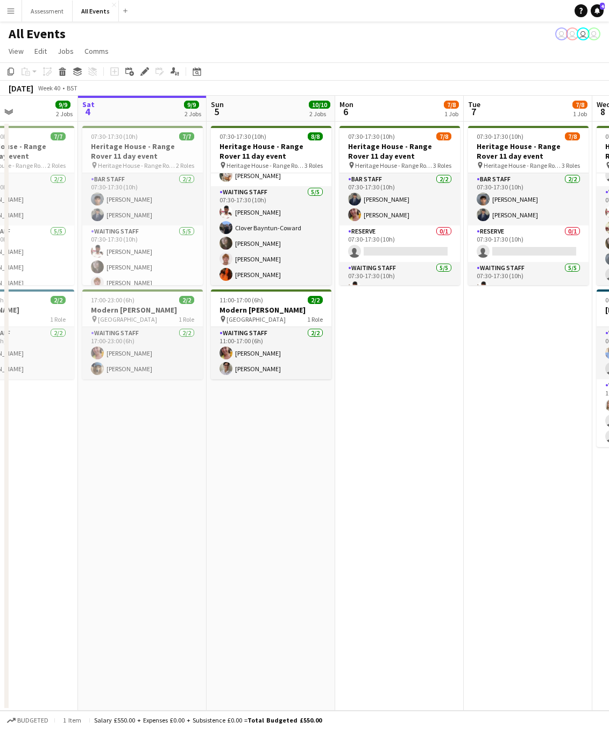
drag, startPoint x: 315, startPoint y: 400, endPoint x: 484, endPoint y: 396, distance: 169.1
click at [484, 396] on app-calendar-viewport "Wed 1 5/5 2 Jobs Thu 2 1/1 1 Job Fri 3 9/9 2 Jobs Sat 4 9/9 2 Jobs Sun 5 10/10 …" at bounding box center [304, 403] width 609 height 615
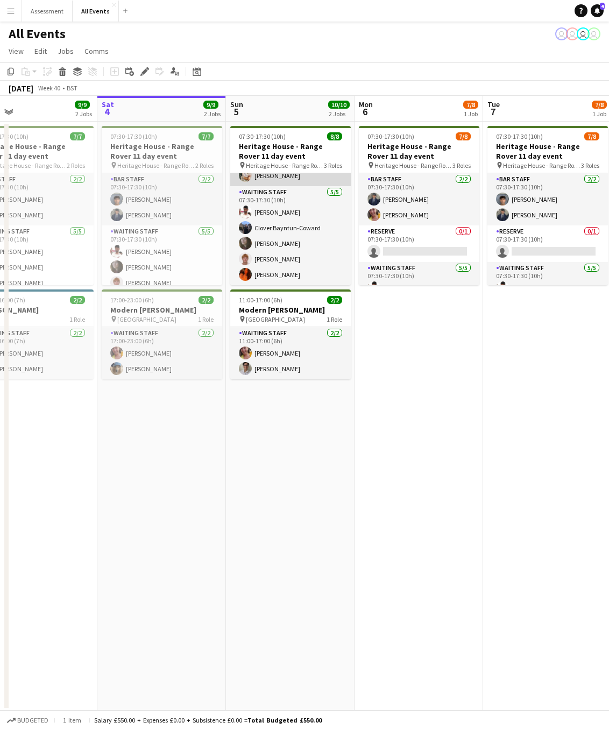
click at [299, 177] on app-card-role "Supervisor [DATE] 07:30-17:30 (10h) [PERSON_NAME]" at bounding box center [290, 168] width 121 height 37
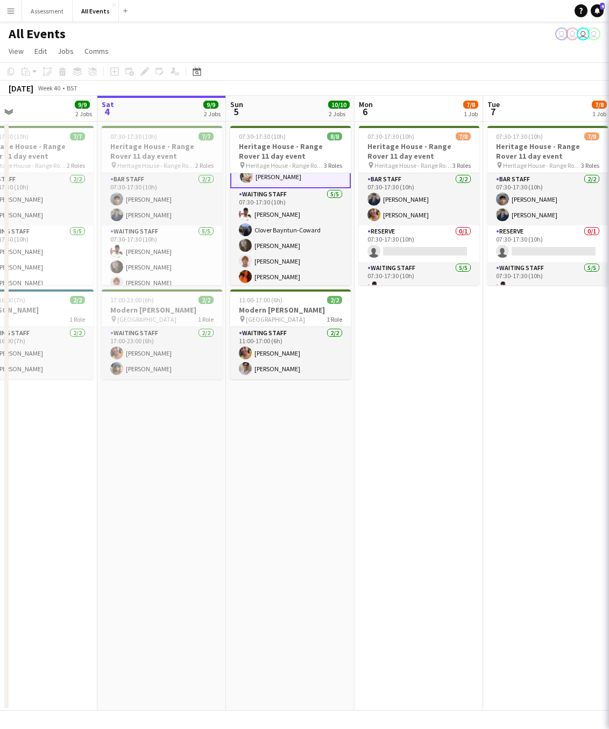
scroll to position [77, 0]
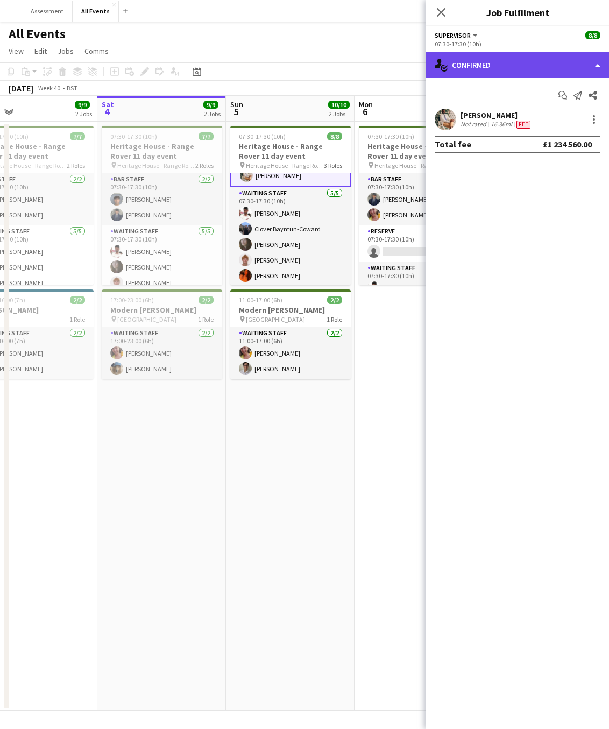
click at [526, 70] on div "single-neutral-actions-check-2 Confirmed" at bounding box center [517, 65] width 183 height 26
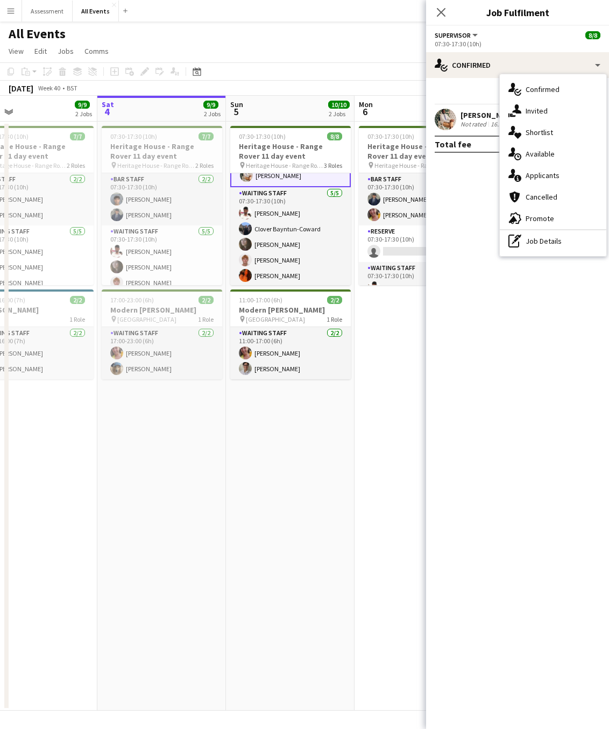
click at [472, 228] on mat-expansion-panel "check Confirmed Start chat Send notification Share [PERSON_NAME] Not rated 16.3…" at bounding box center [517, 403] width 183 height 651
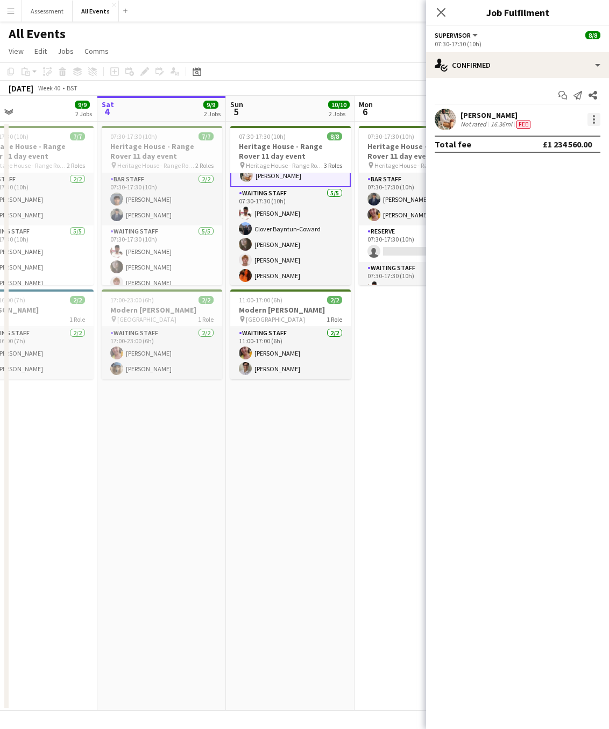
click at [597, 122] on div at bounding box center [594, 119] width 13 height 13
click at [555, 145] on button "Edit fee" at bounding box center [559, 139] width 84 height 26
